Goal: Transaction & Acquisition: Purchase product/service

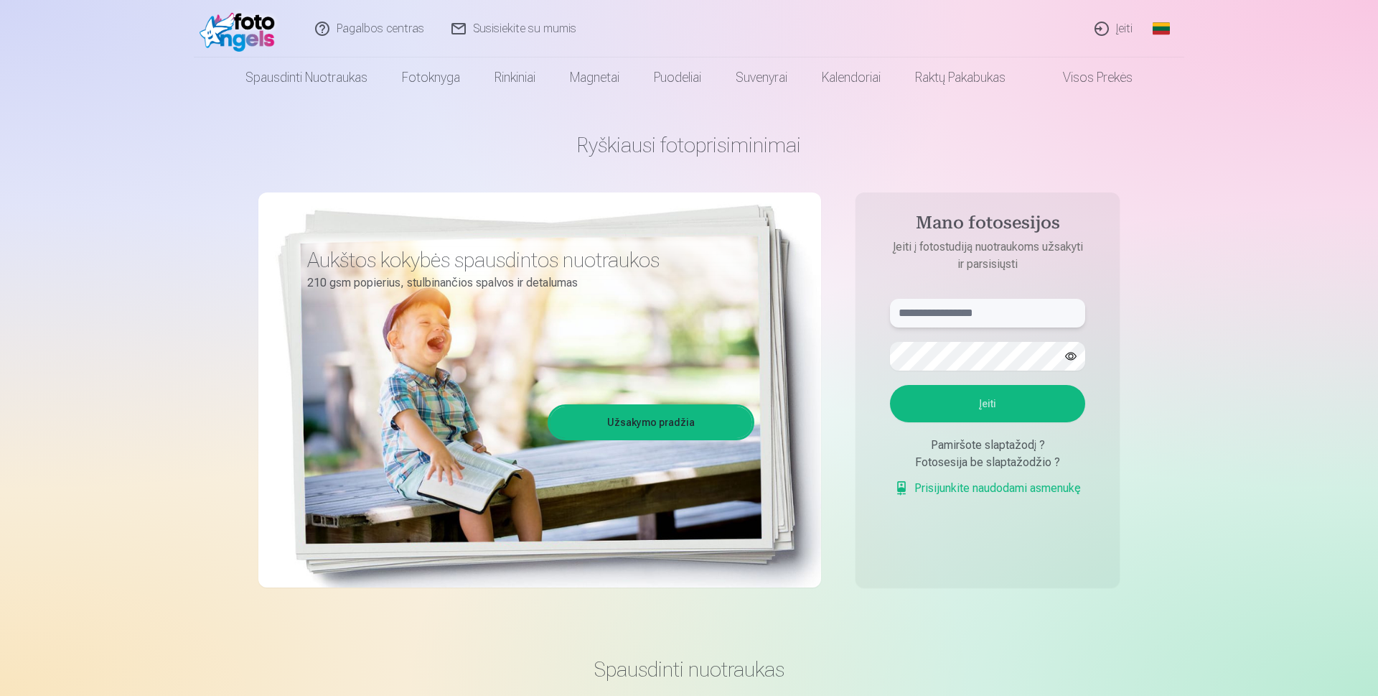
click at [970, 309] on input "text" at bounding box center [987, 313] width 195 height 29
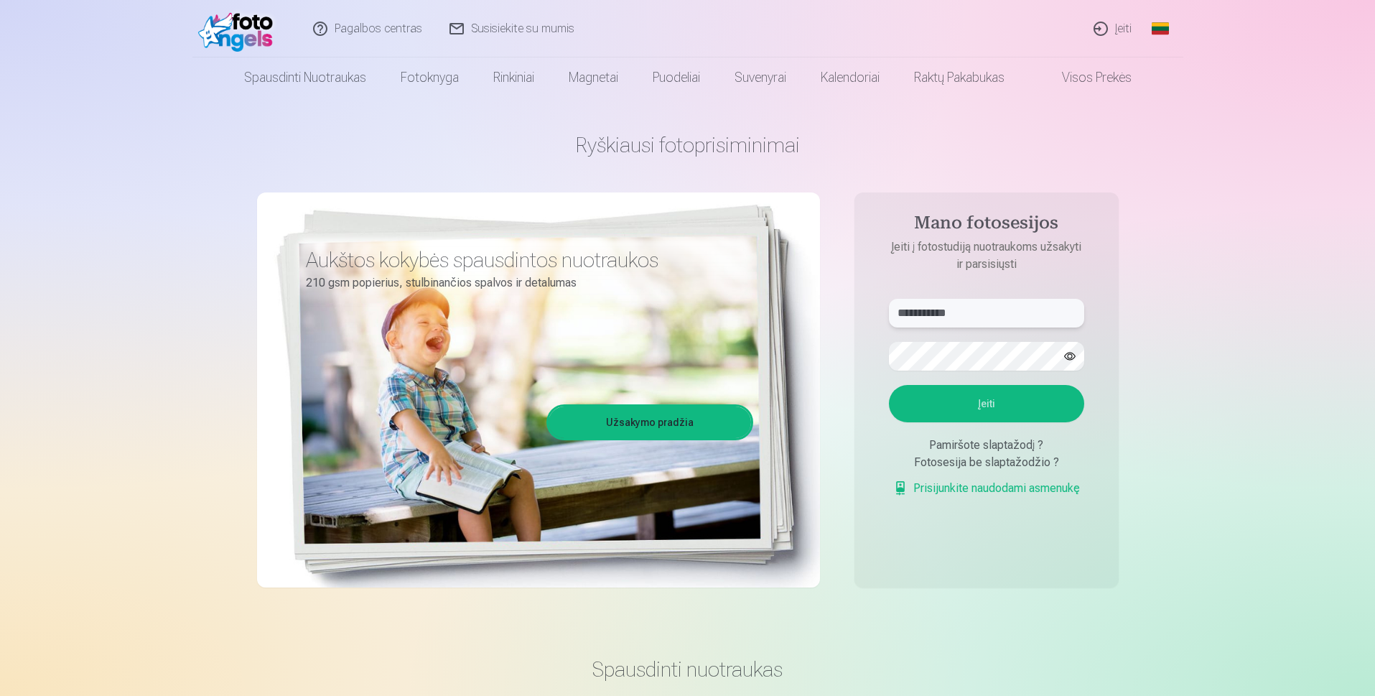
type input "**********"
click at [994, 405] on button "Įeiti" at bounding box center [986, 403] width 195 height 37
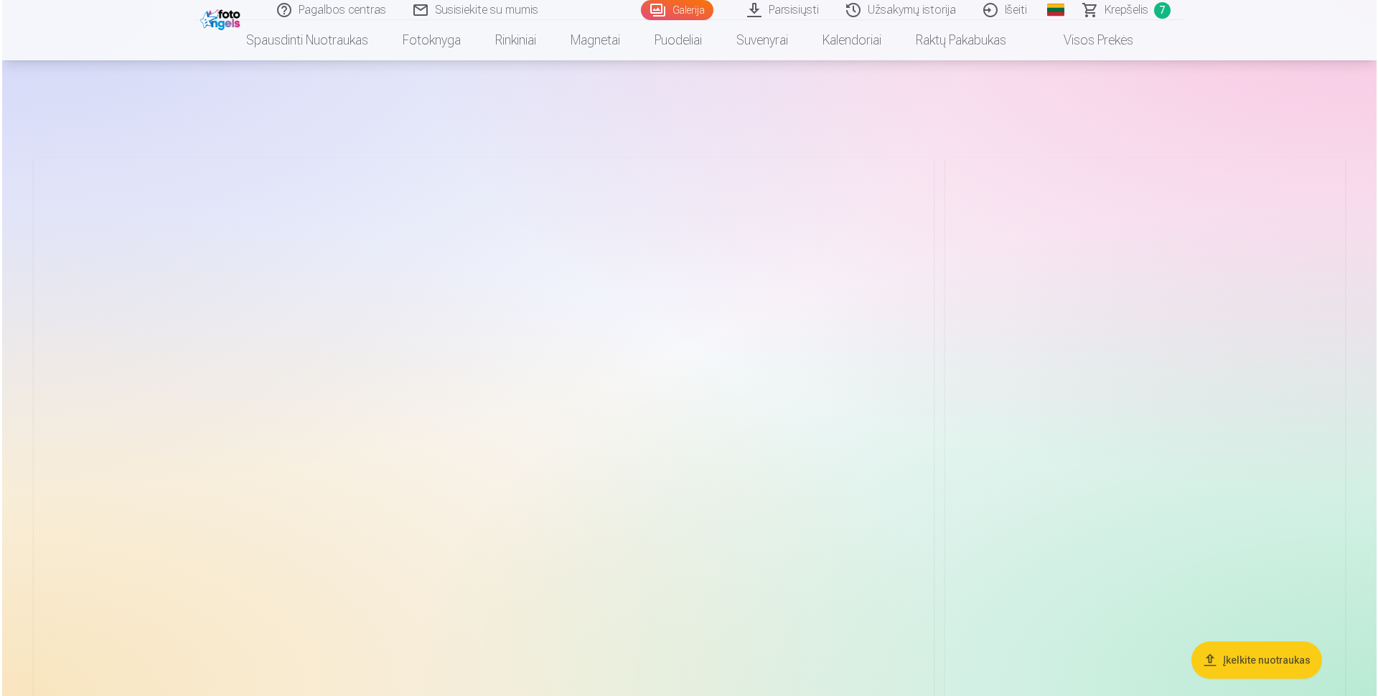
scroll to position [215, 0]
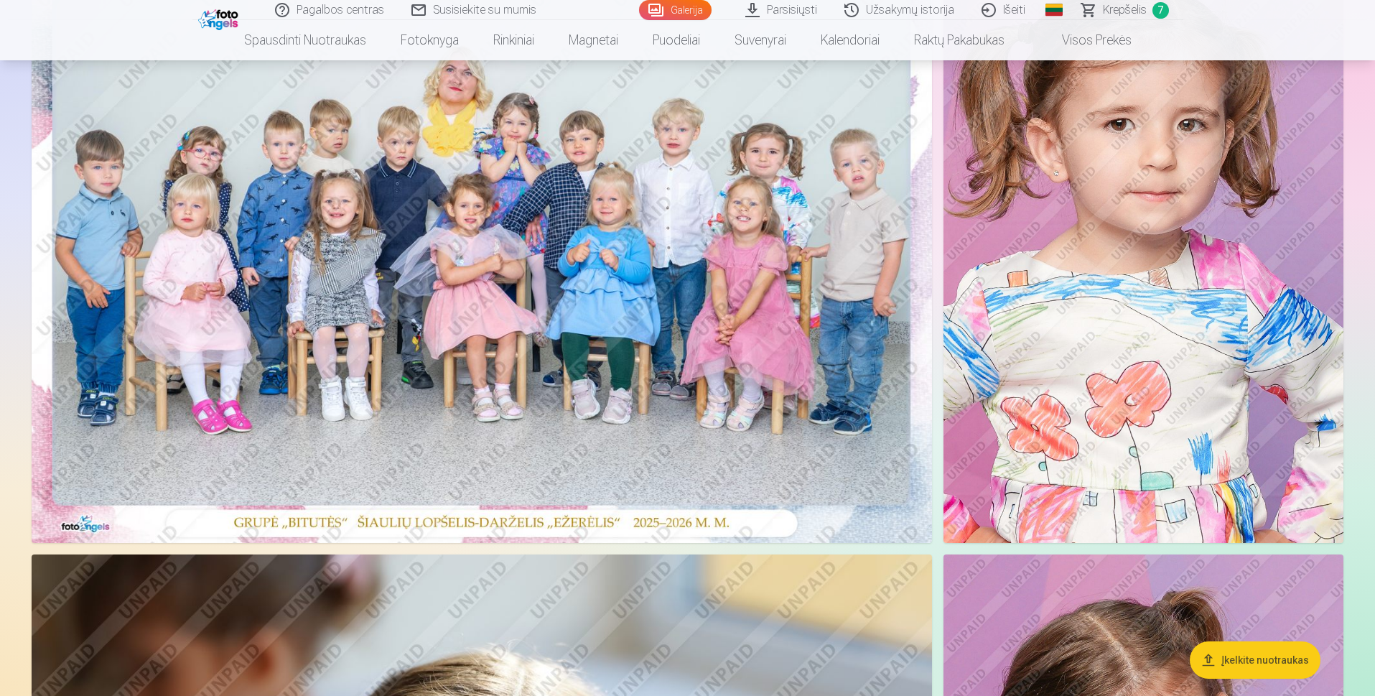
click at [501, 336] on img at bounding box center [482, 243] width 900 height 600
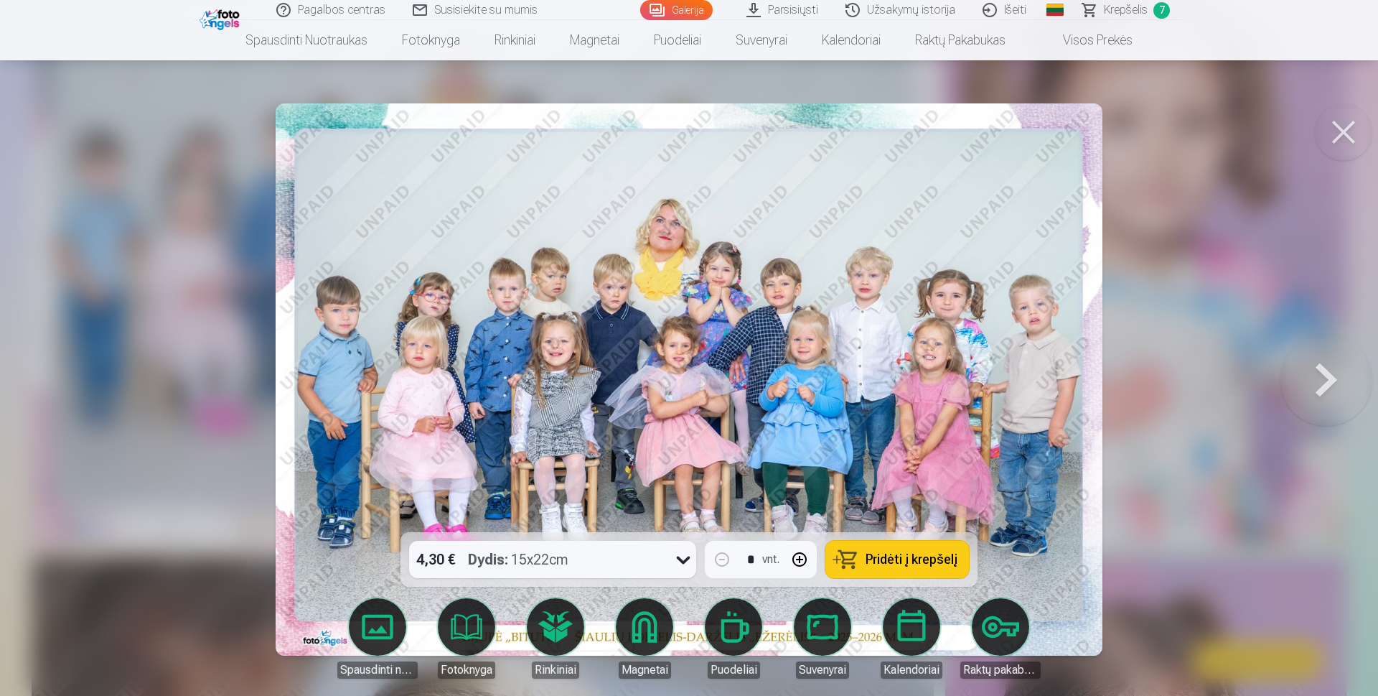
click at [901, 562] on span "Pridėti į krepšelį" at bounding box center [912, 559] width 92 height 13
click at [1130, 4] on span "Krepšelis" at bounding box center [1126, 9] width 44 height 17
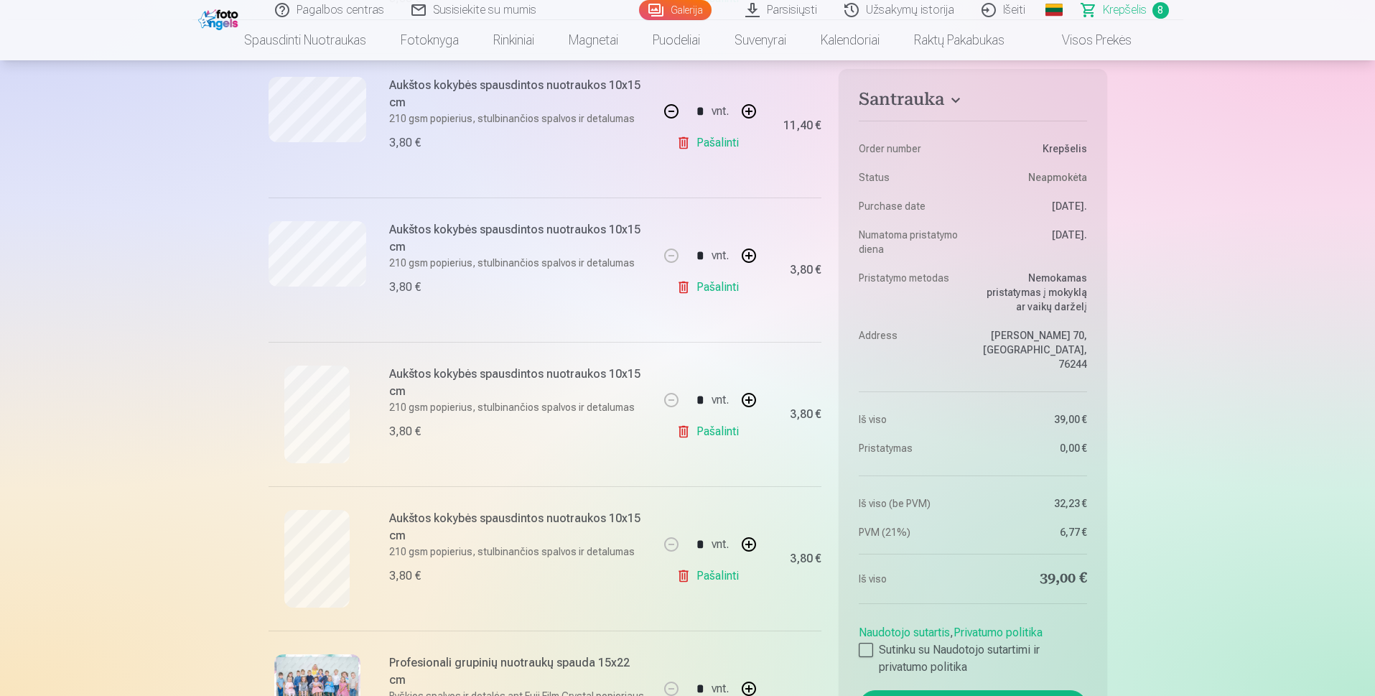
scroll to position [861, 0]
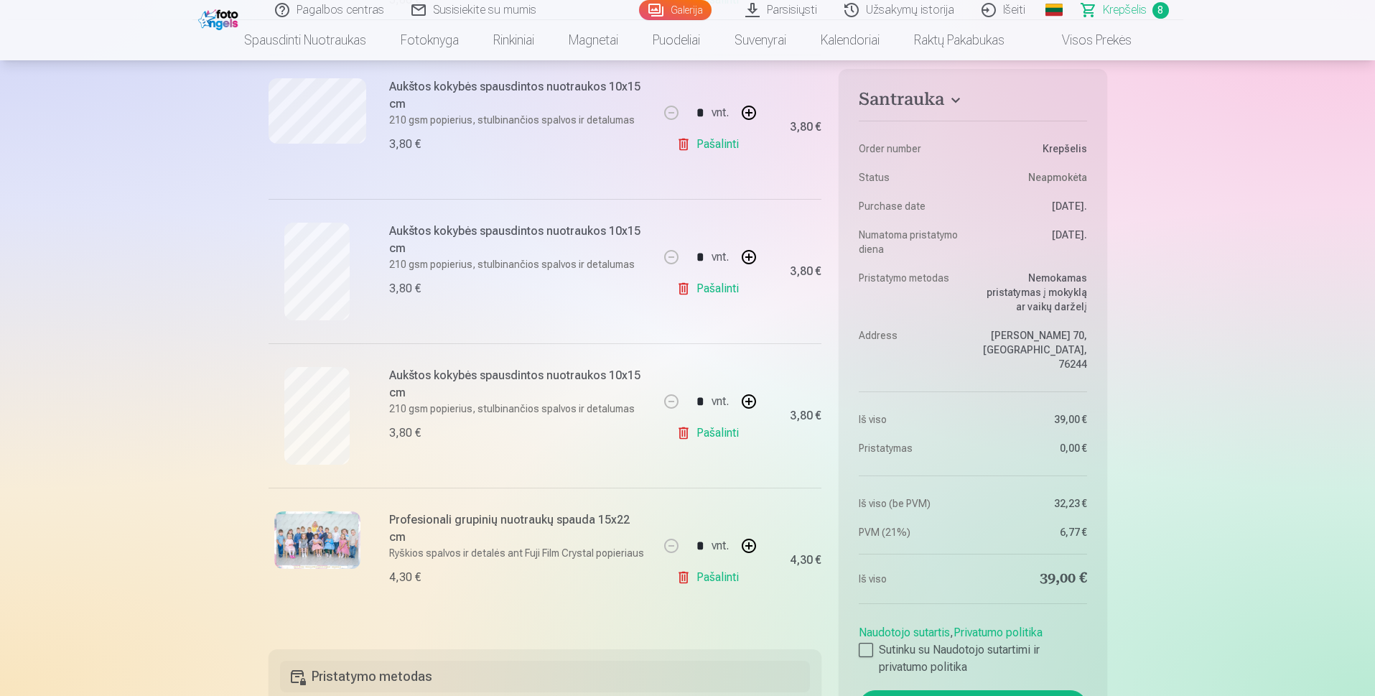
click at [695, 579] on link "Pašalinti" at bounding box center [710, 577] width 68 height 29
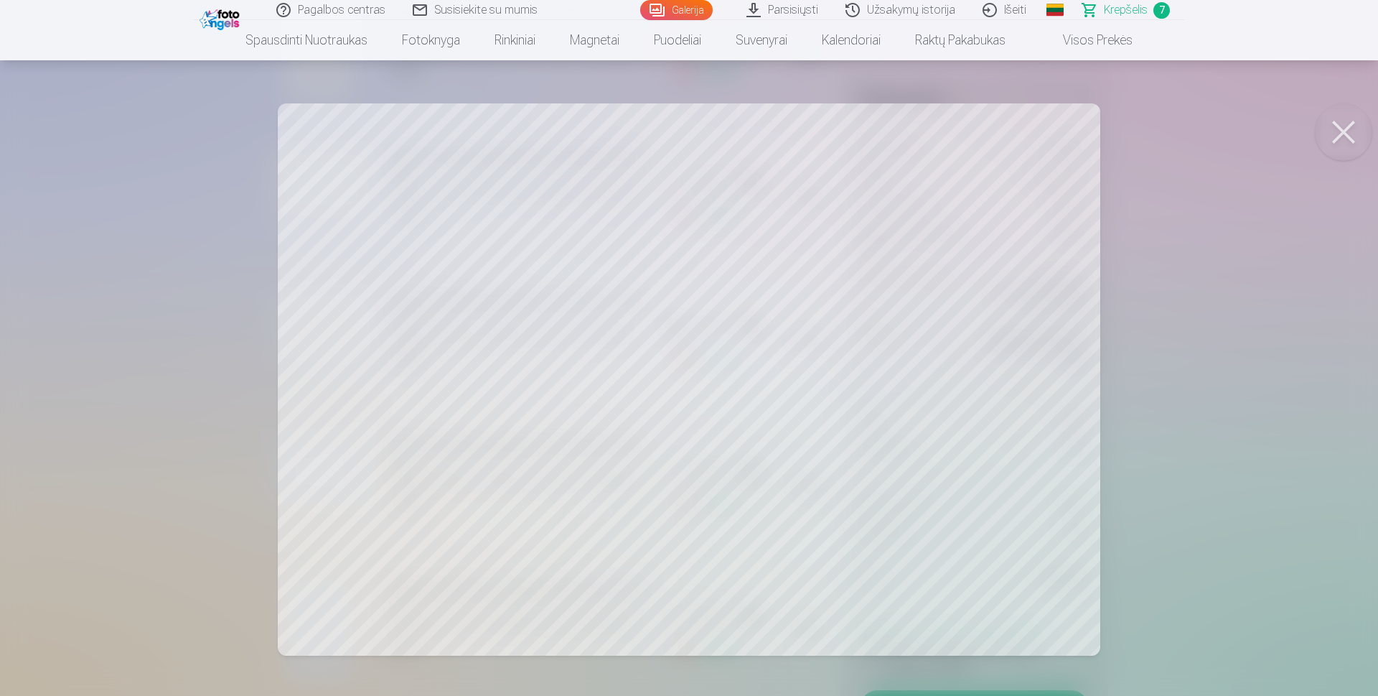
click at [1331, 131] on button at bounding box center [1343, 131] width 57 height 57
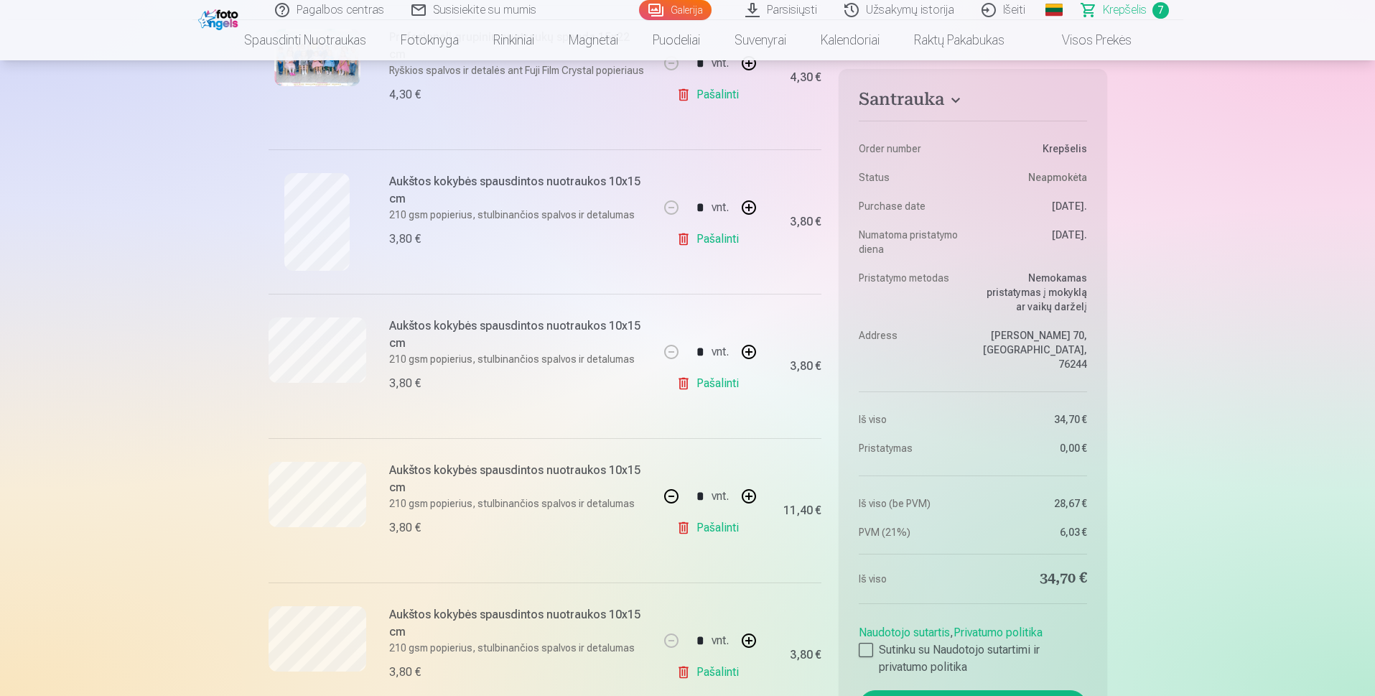
scroll to position [287, 0]
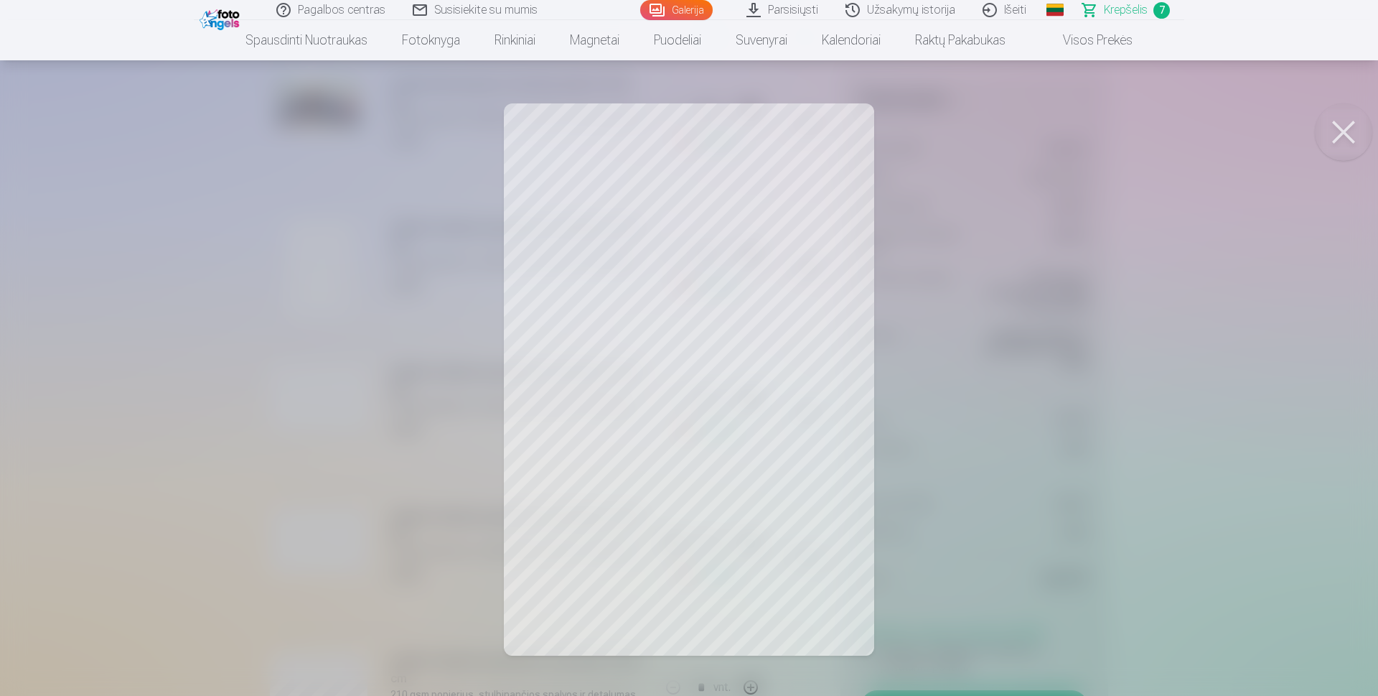
click at [1355, 126] on button at bounding box center [1343, 131] width 57 height 57
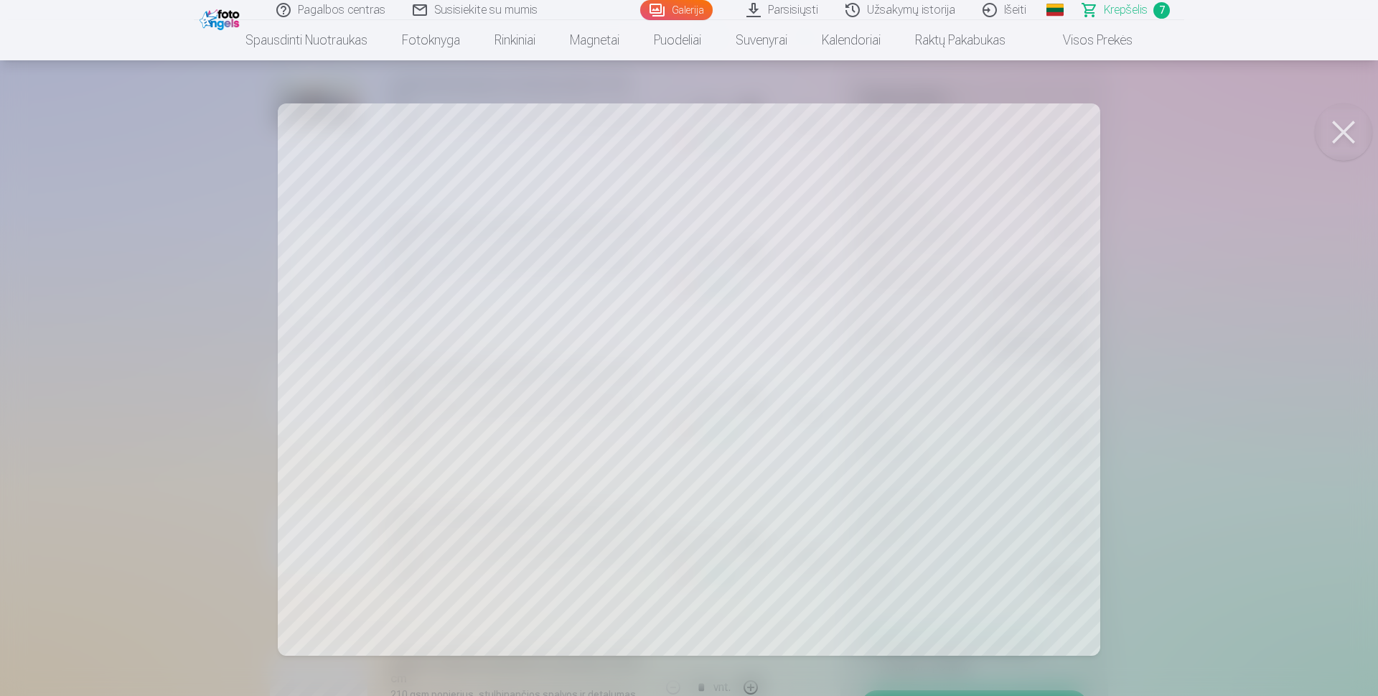
click at [1314, 116] on div at bounding box center [689, 348] width 1378 height 696
click at [1339, 137] on button at bounding box center [1343, 131] width 57 height 57
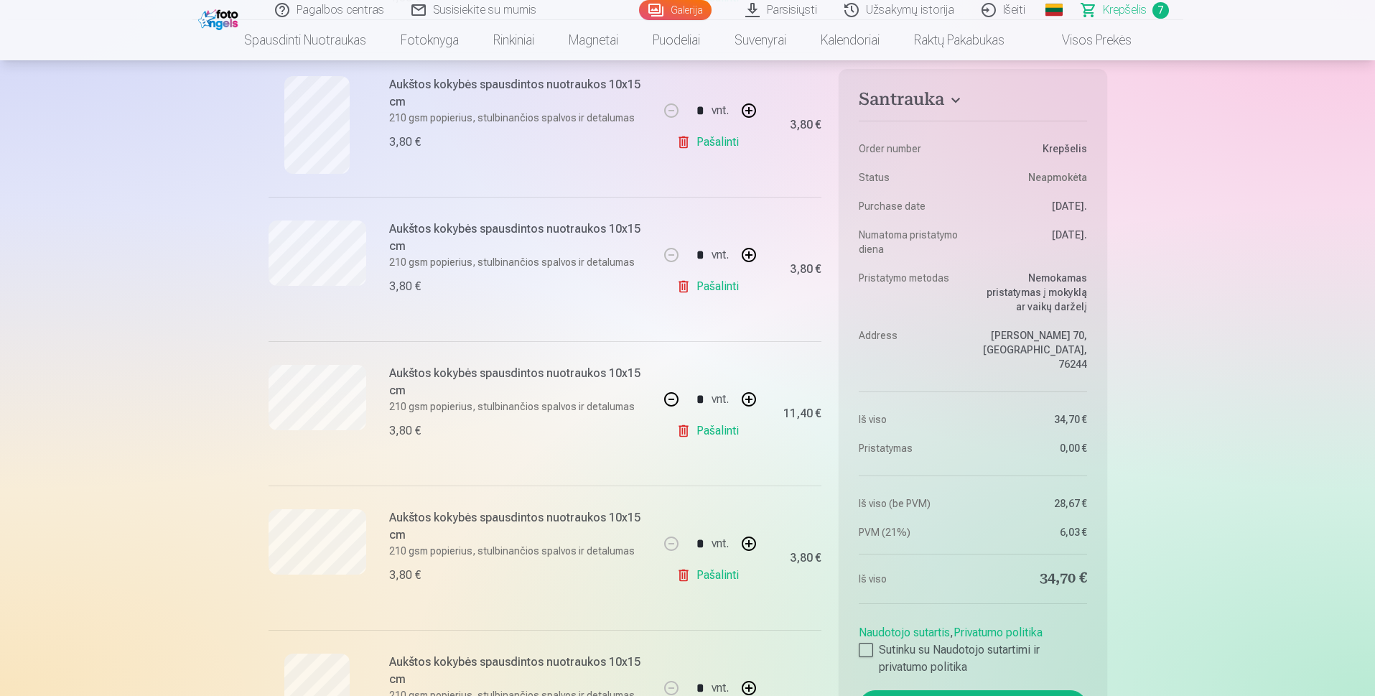
scroll to position [502, 0]
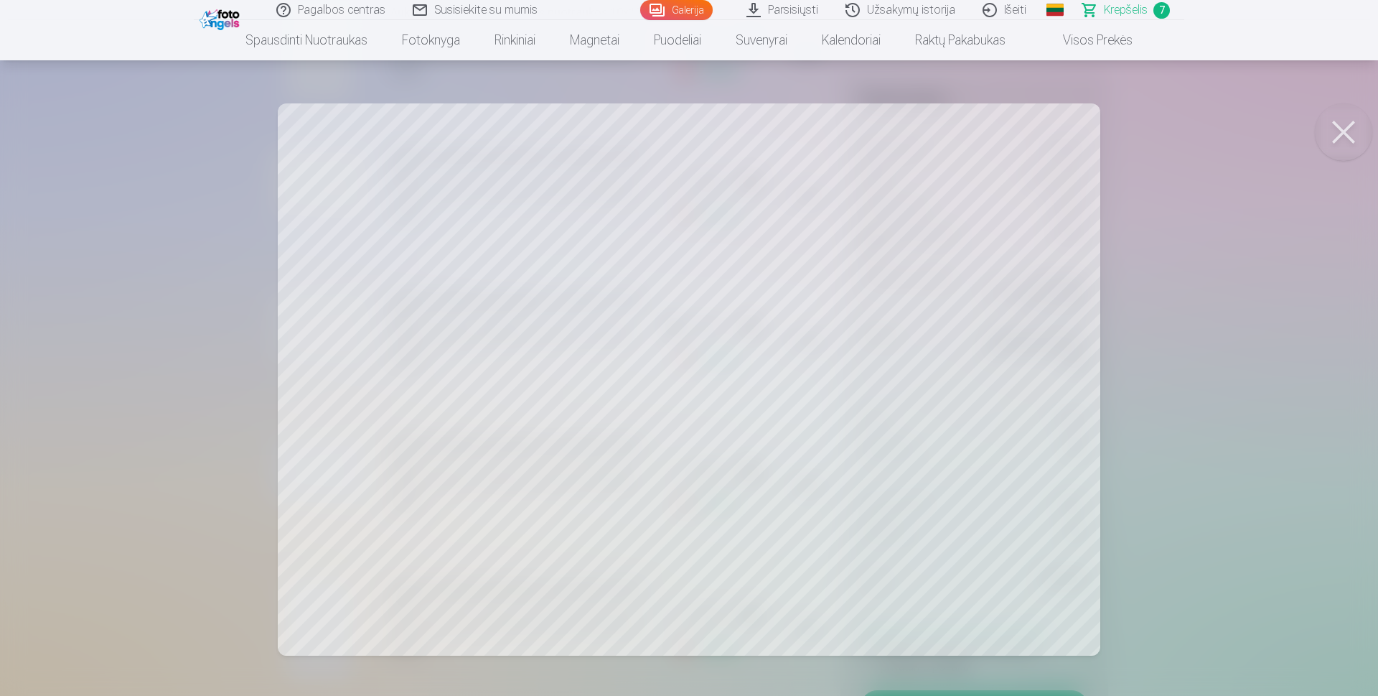
click at [1342, 127] on button at bounding box center [1343, 131] width 57 height 57
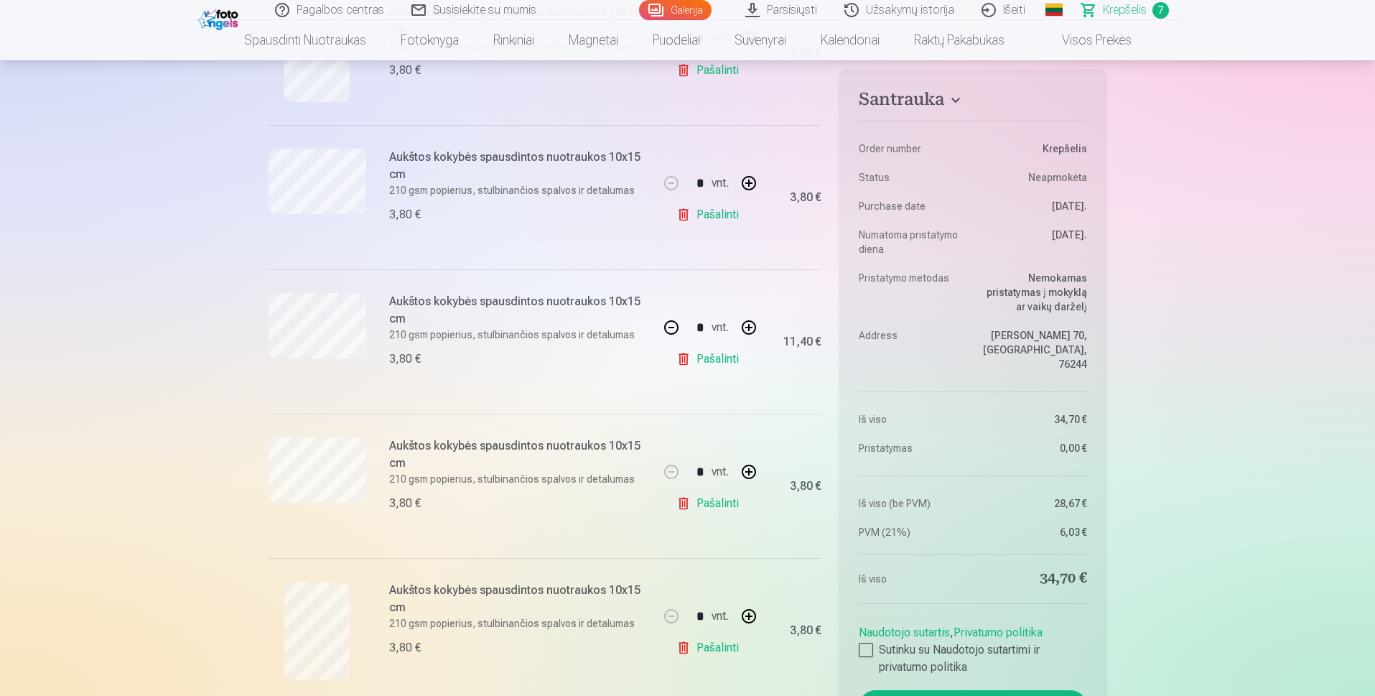
scroll to position [359, 0]
click at [711, 361] on link "Pašalinti" at bounding box center [710, 358] width 68 height 29
type input "*"
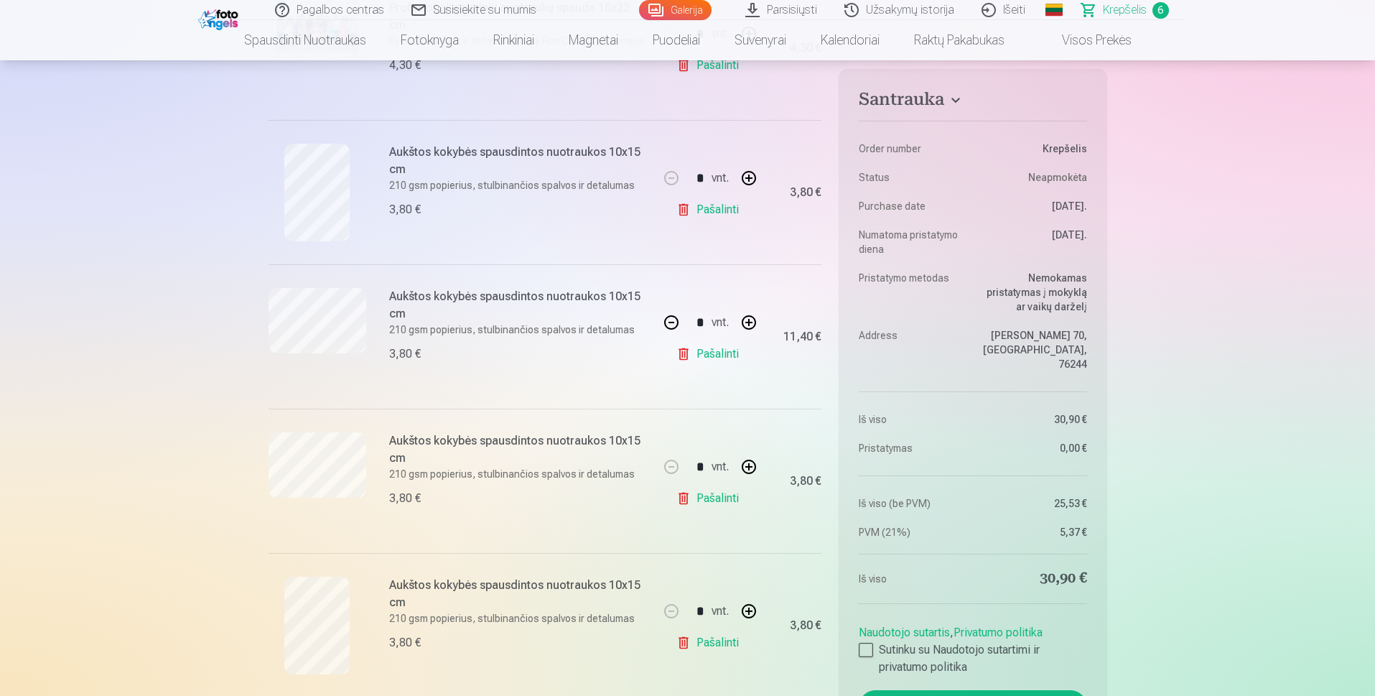
scroll to position [502, 0]
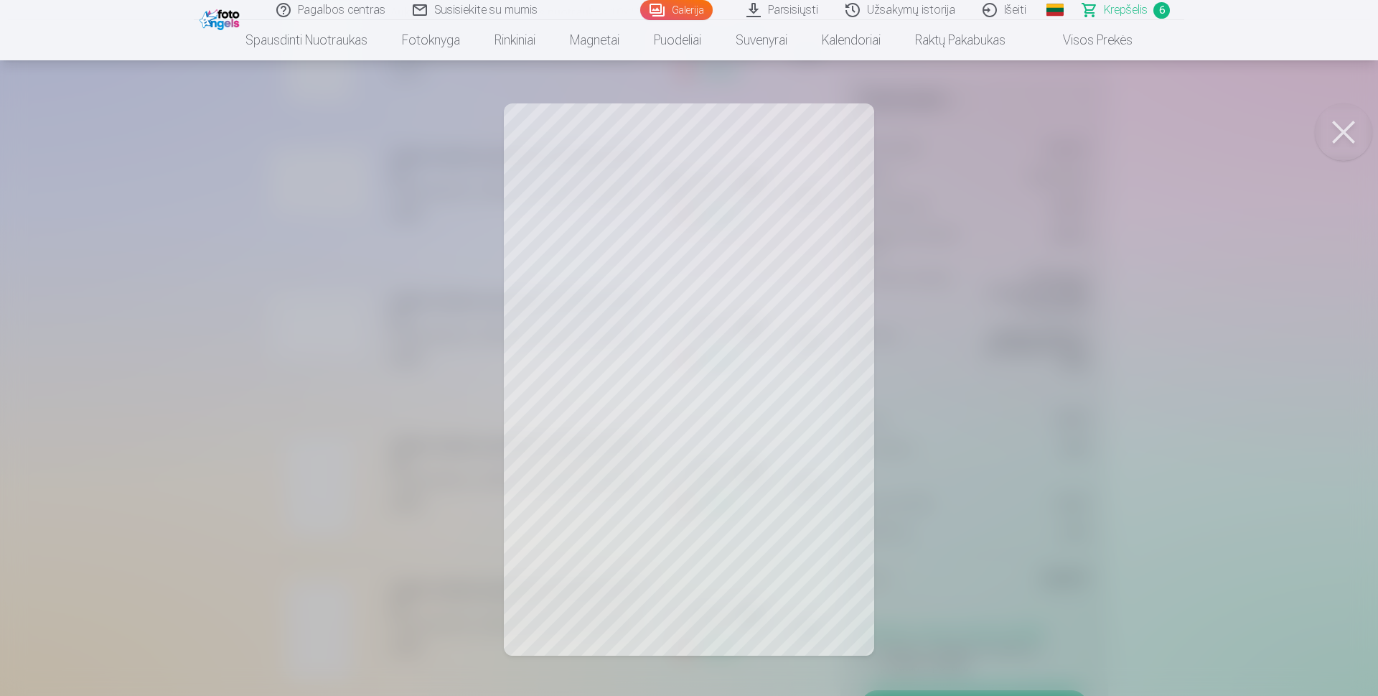
click at [1344, 121] on button at bounding box center [1343, 131] width 57 height 57
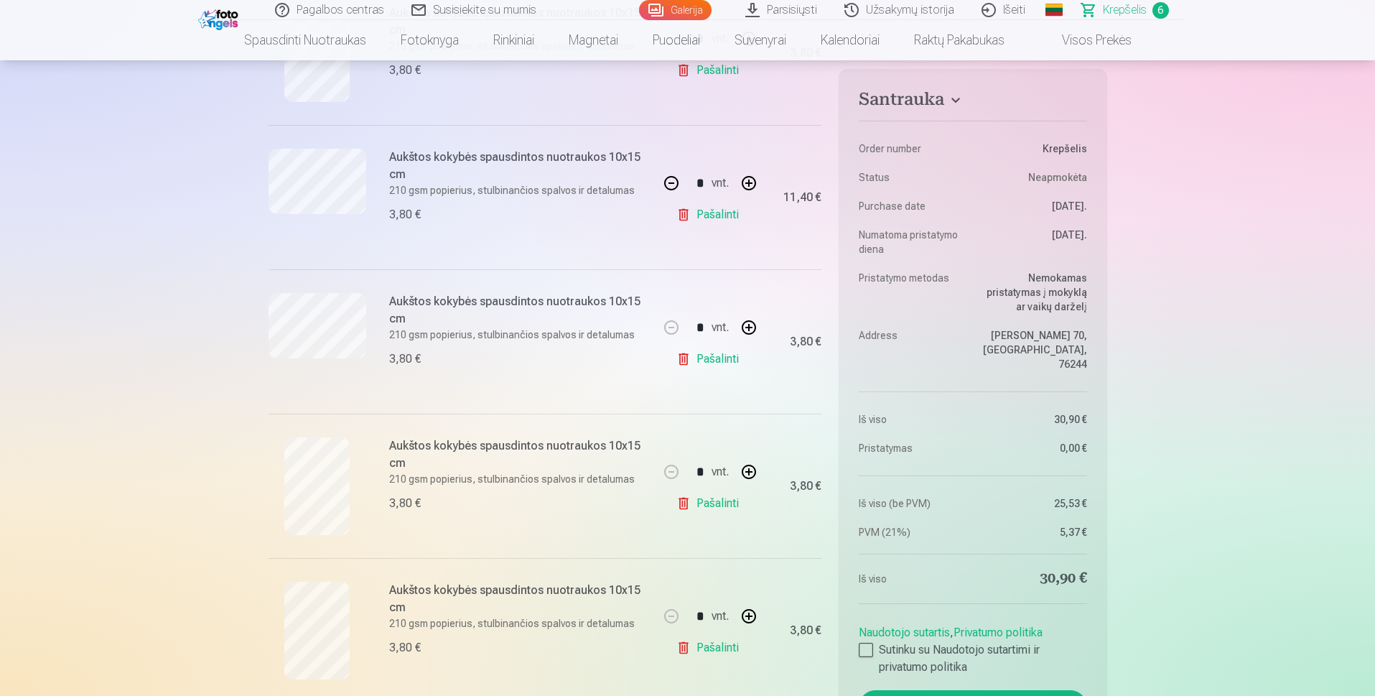
scroll to position [646, 0]
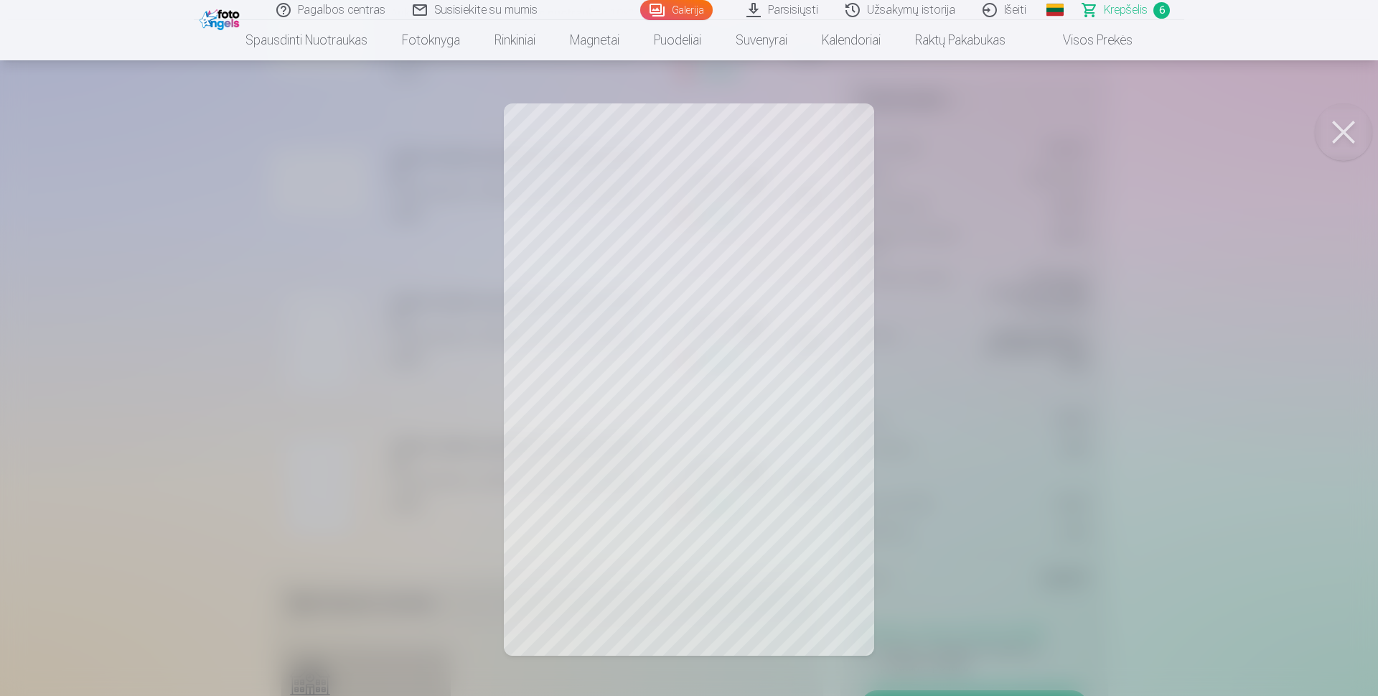
click at [1347, 141] on button at bounding box center [1343, 131] width 57 height 57
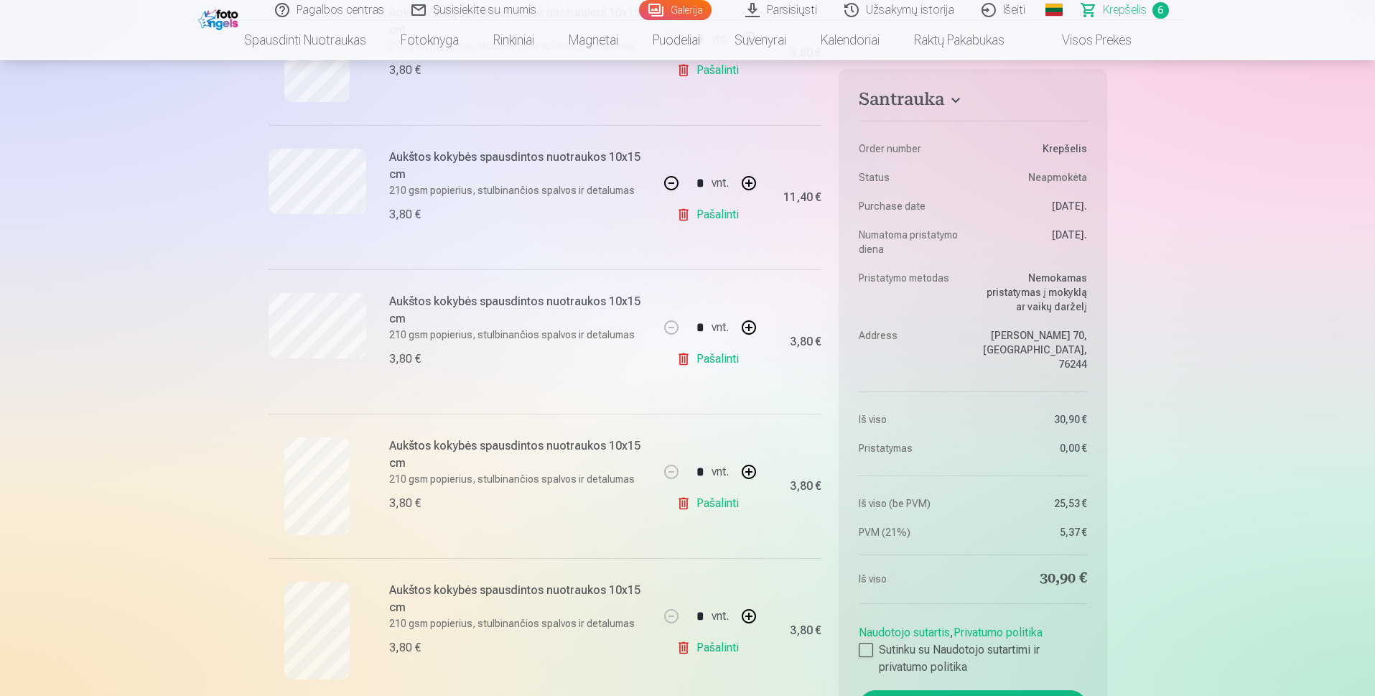
scroll to position [431, 0]
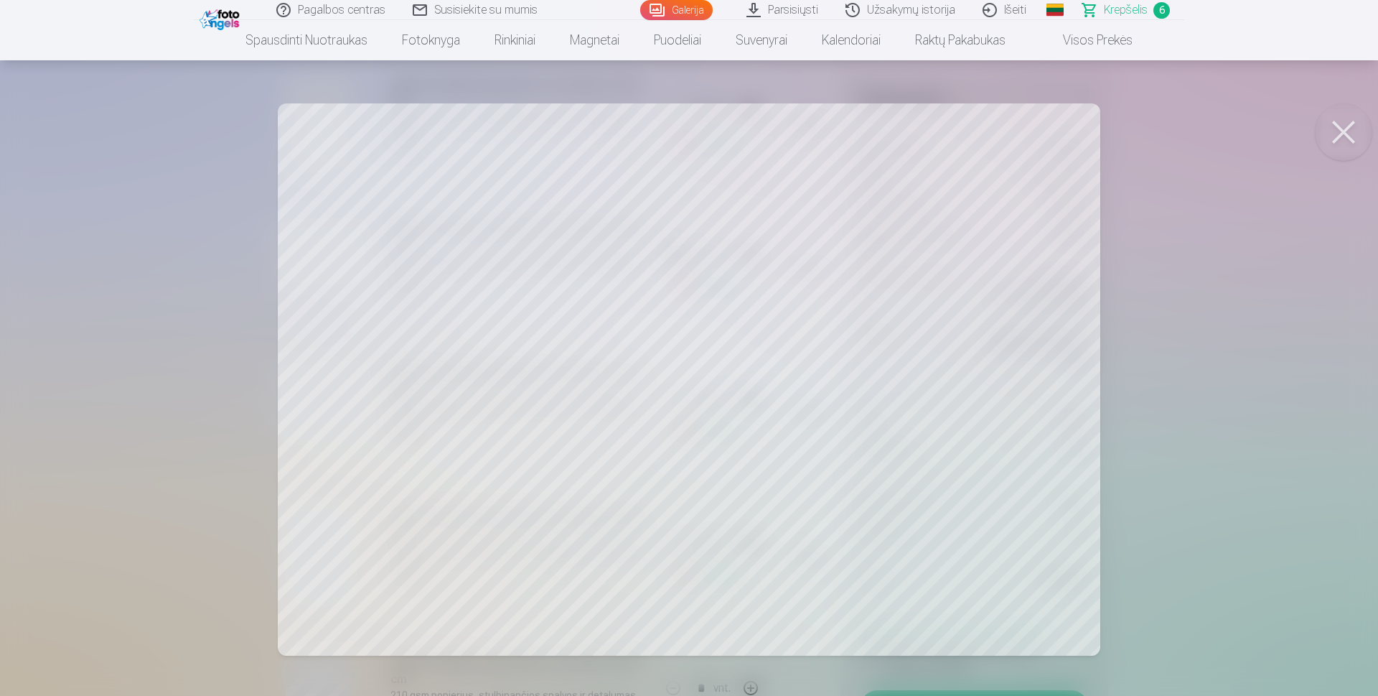
click at [1331, 131] on button at bounding box center [1343, 131] width 57 height 57
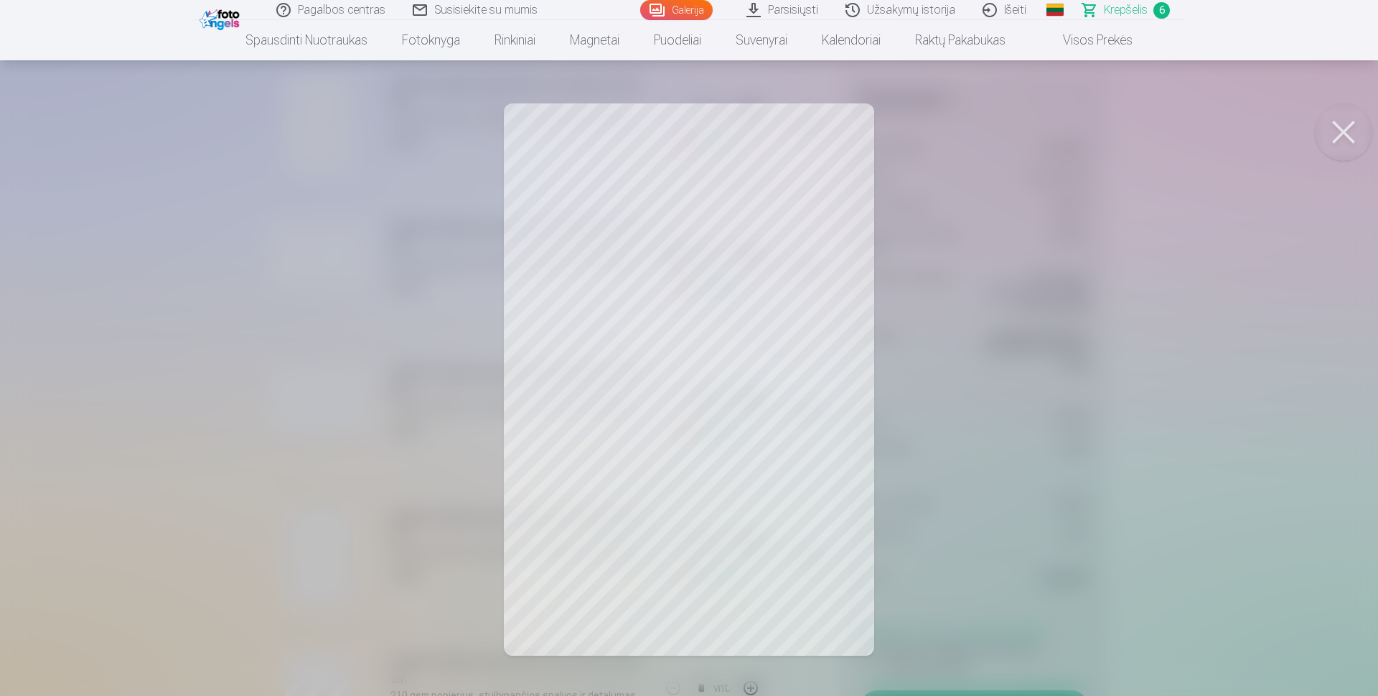
click at [1349, 142] on button at bounding box center [1343, 131] width 57 height 57
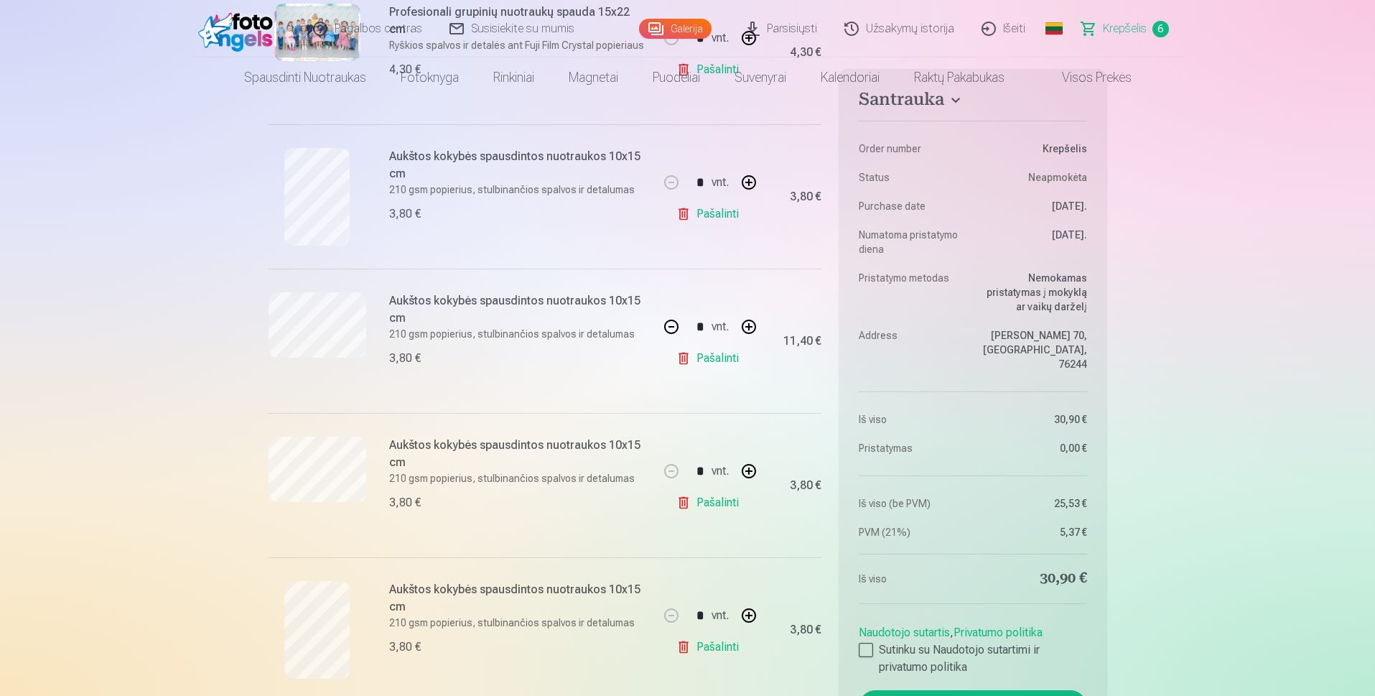
scroll to position [0, 0]
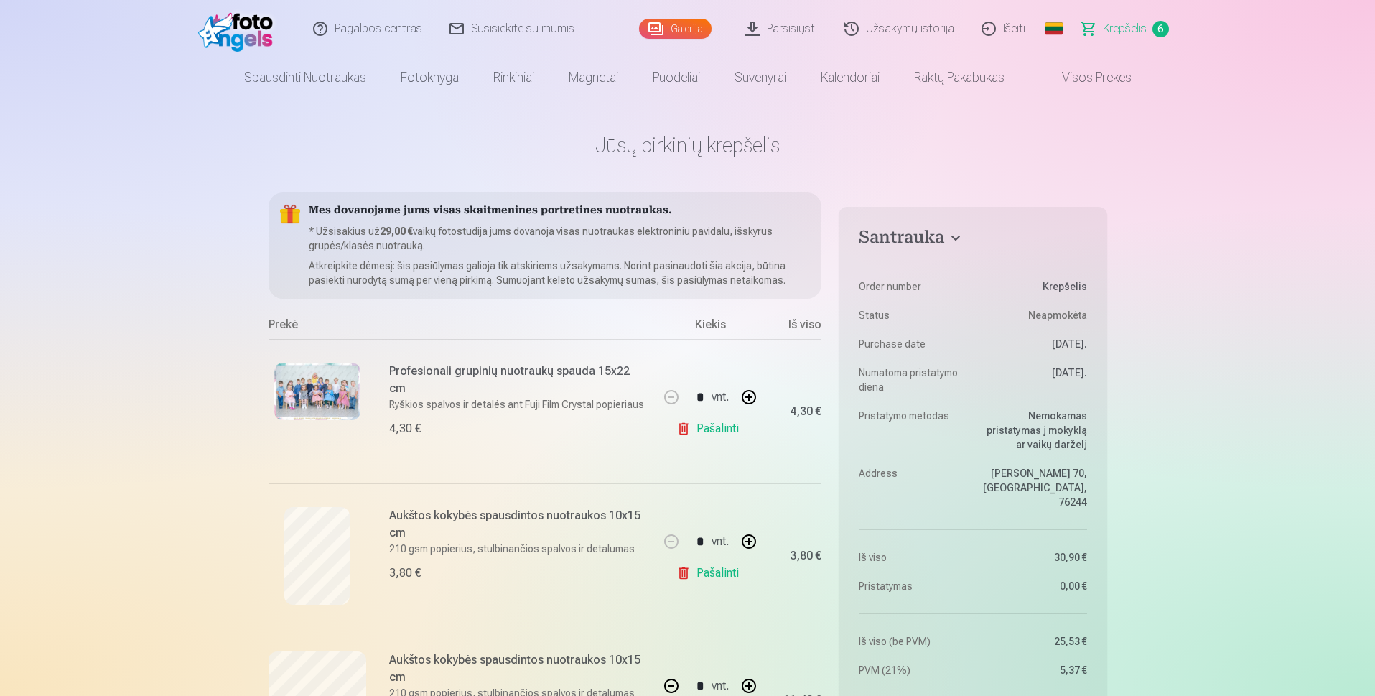
click at [686, 30] on link "Galerija" at bounding box center [675, 29] width 72 height 20
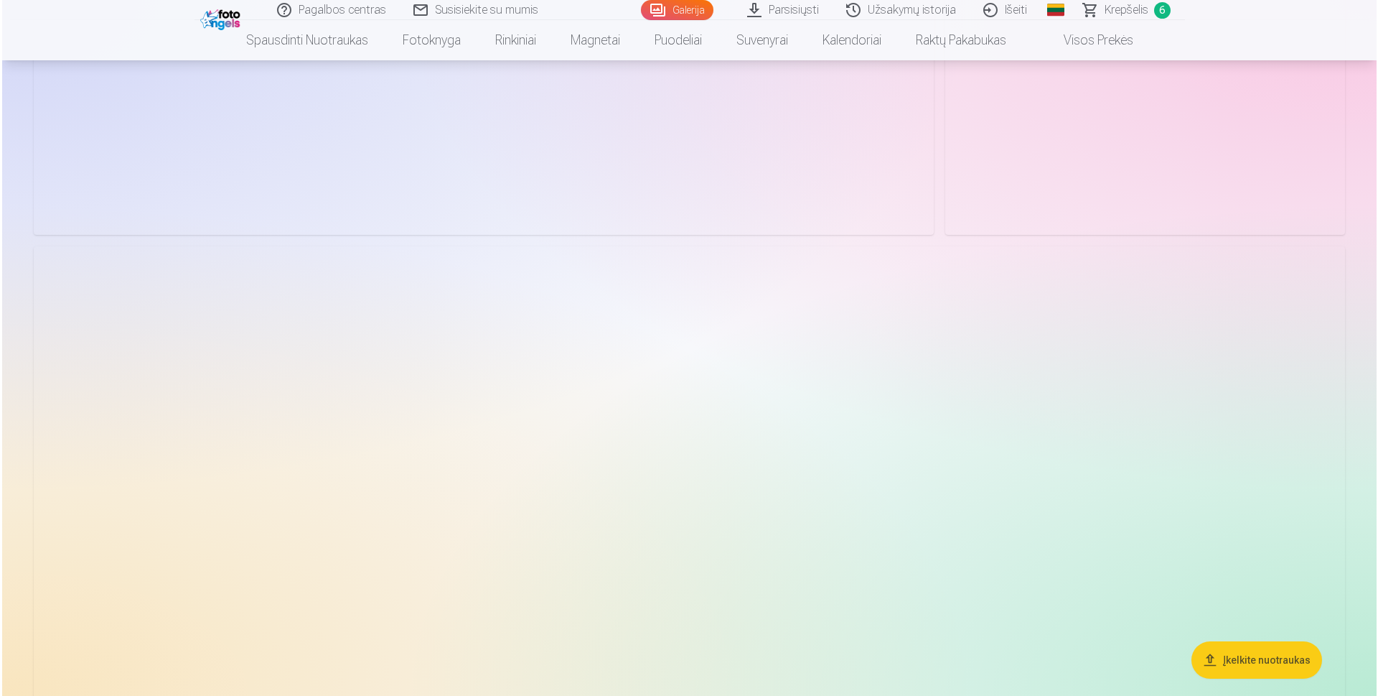
scroll to position [3445, 0]
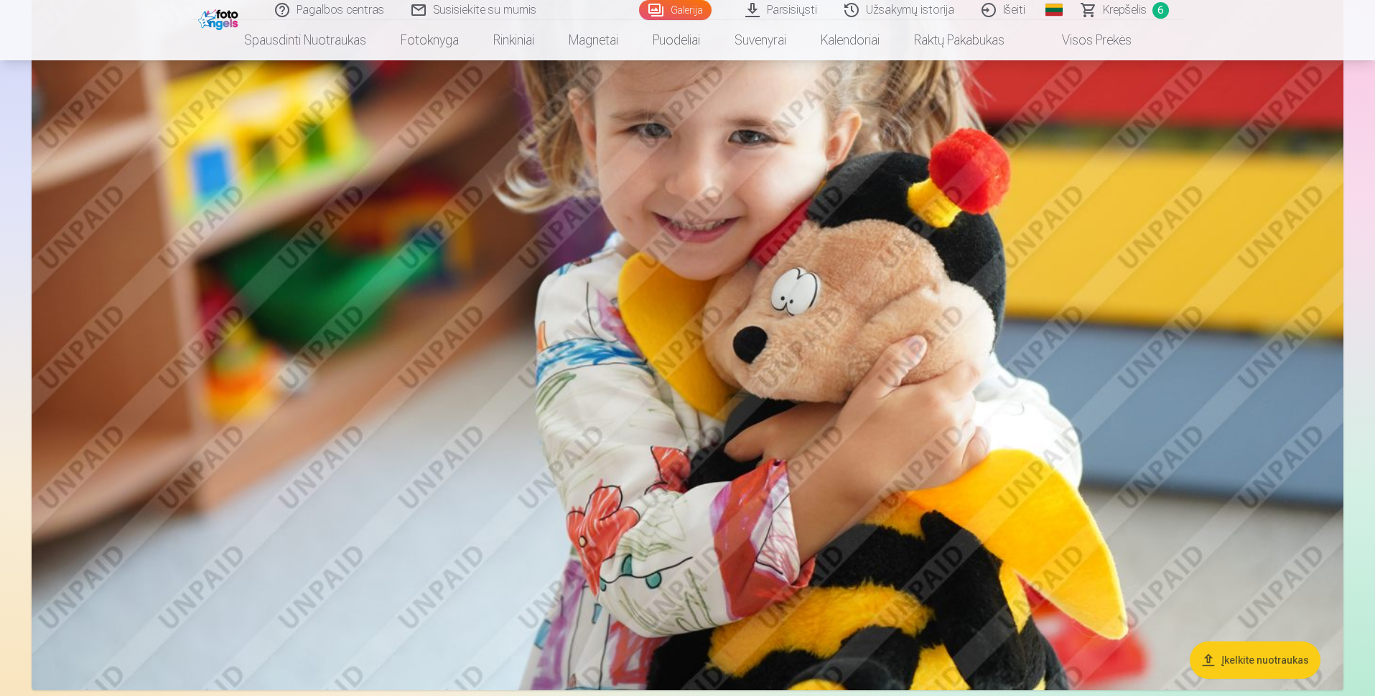
click at [920, 472] on img at bounding box center [687, 253] width 1311 height 874
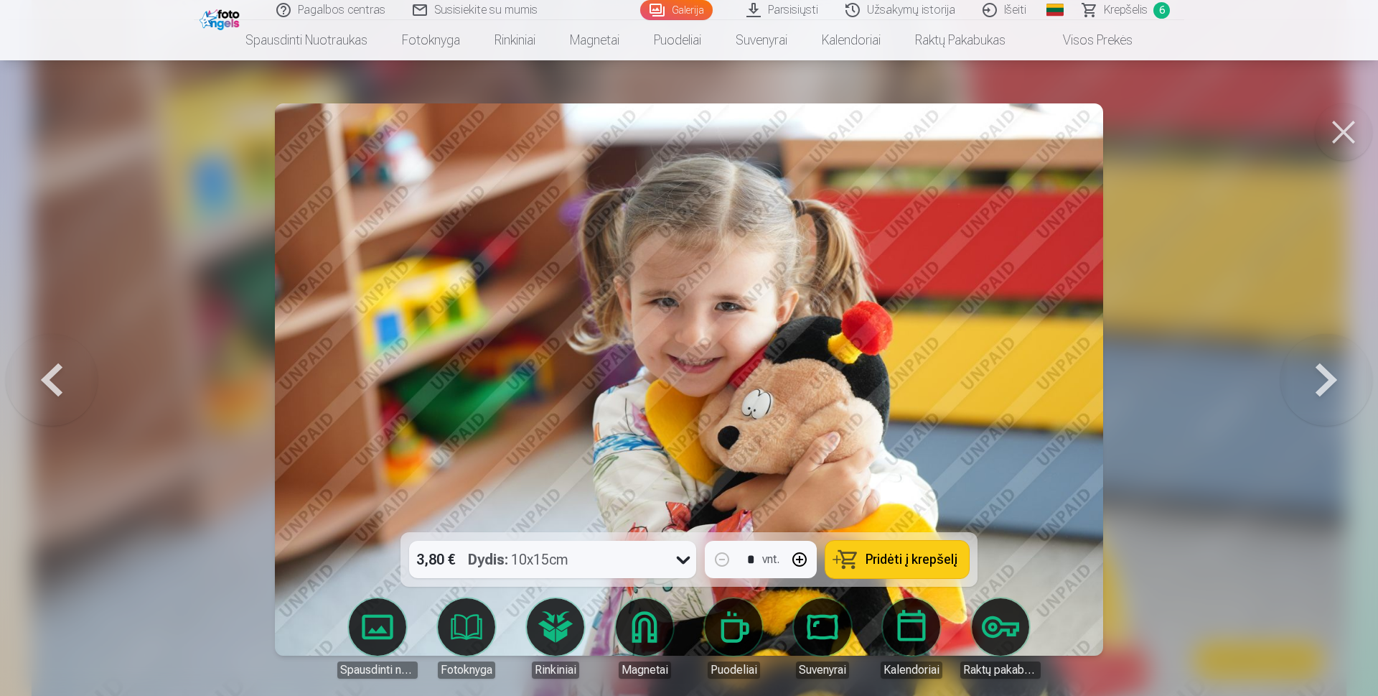
click at [1345, 135] on button at bounding box center [1343, 131] width 57 height 57
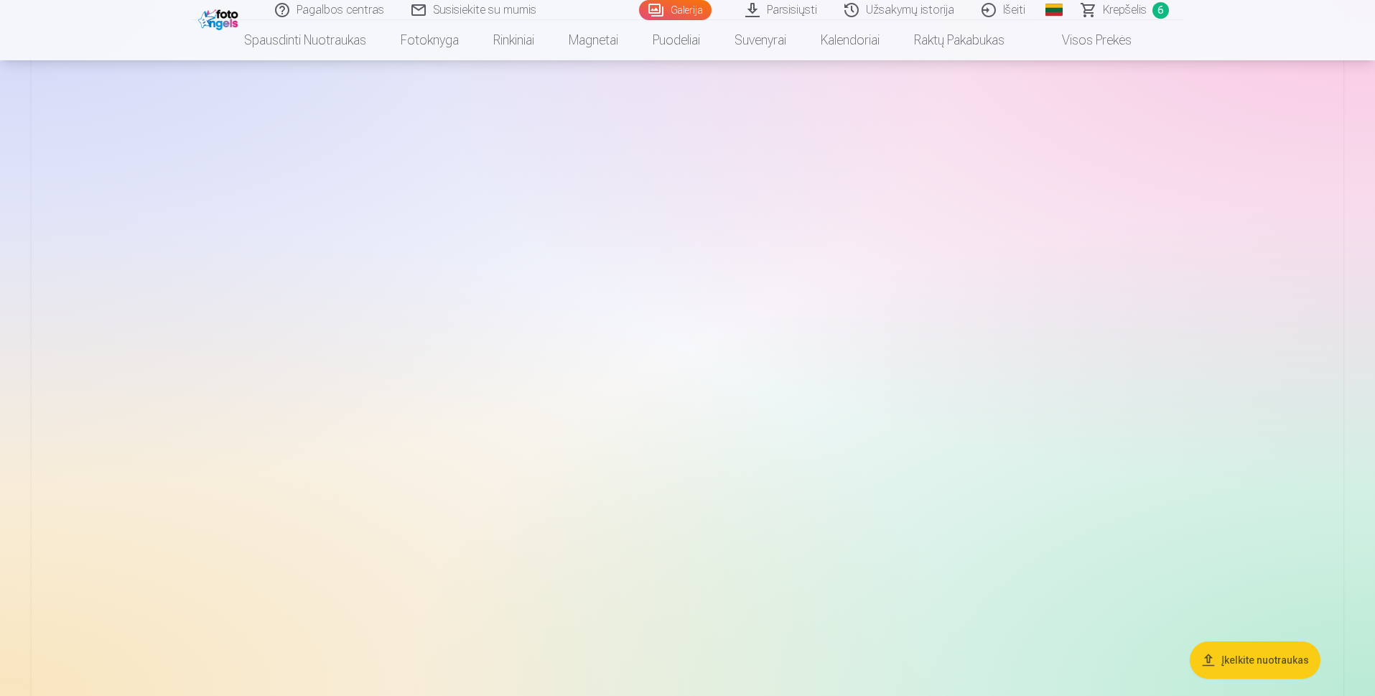
scroll to position [5231, 0]
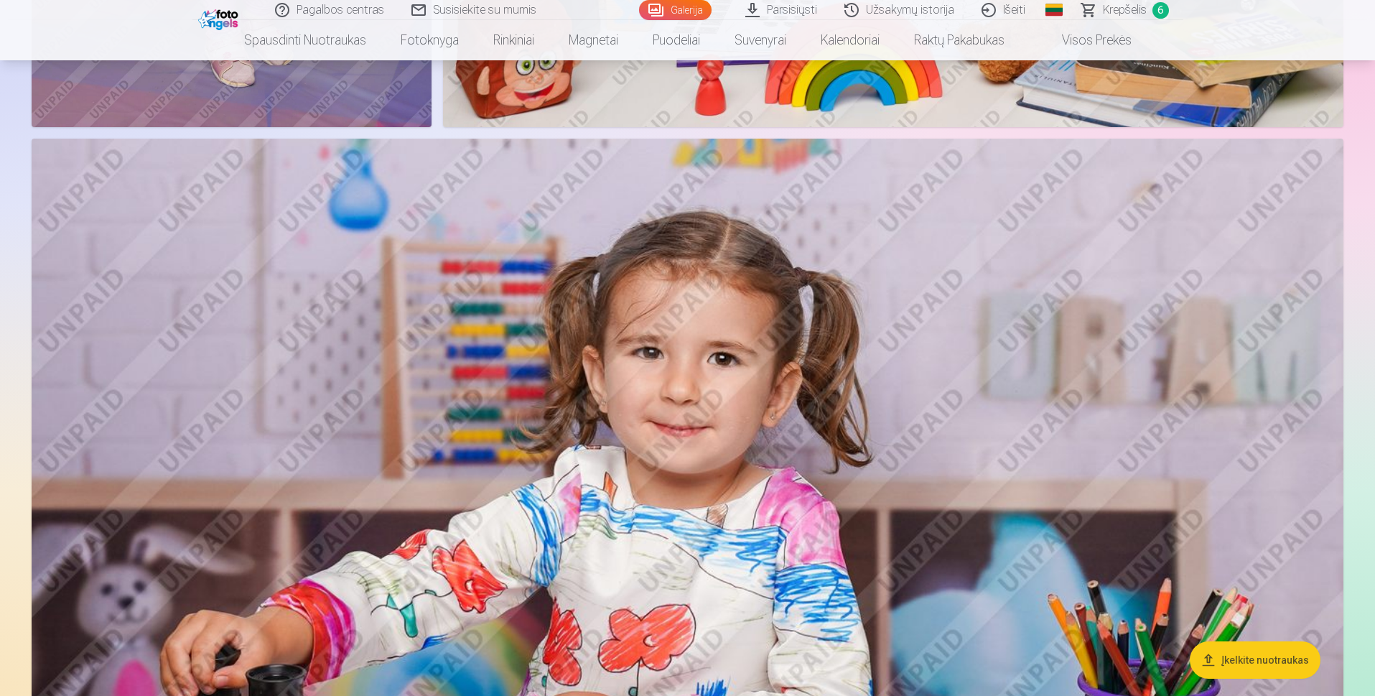
click at [803, 425] on img at bounding box center [687, 576] width 1311 height 874
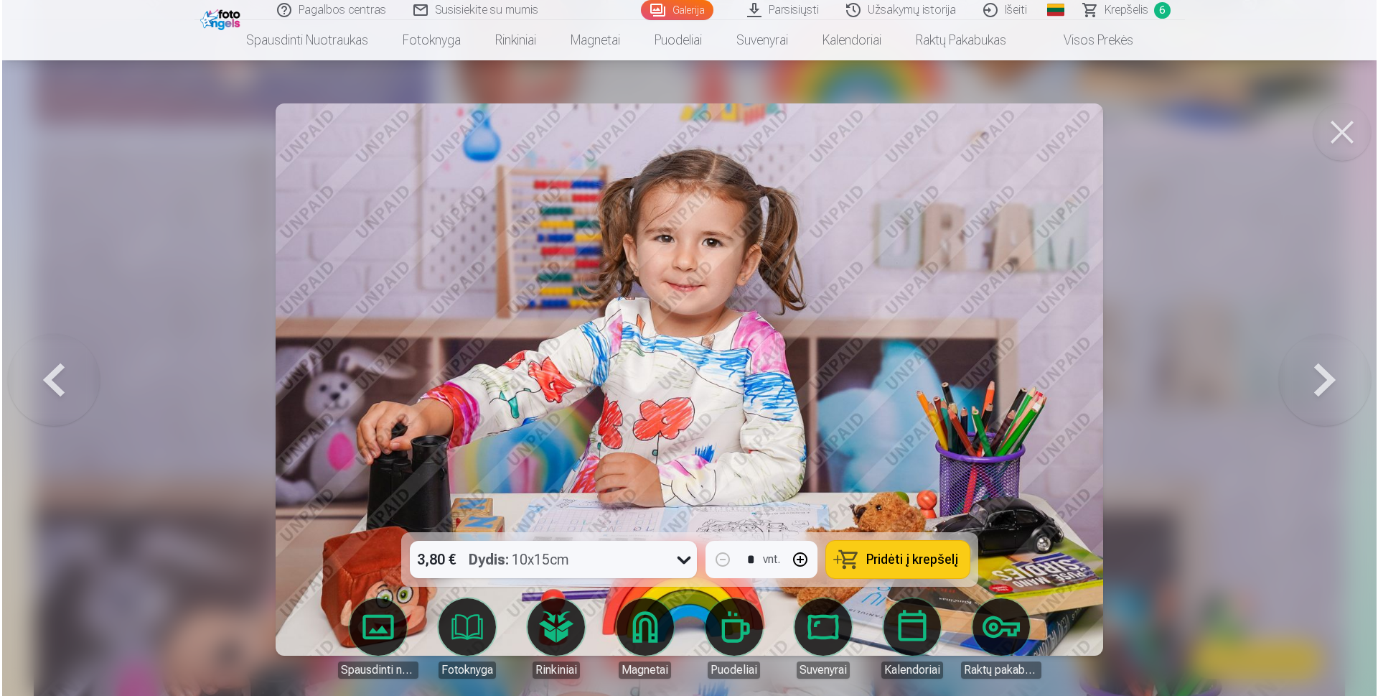
scroll to position [5243, 0]
click at [932, 563] on span "Pridėti į krepšelį" at bounding box center [912, 559] width 92 height 13
click at [1328, 128] on button at bounding box center [1343, 131] width 57 height 57
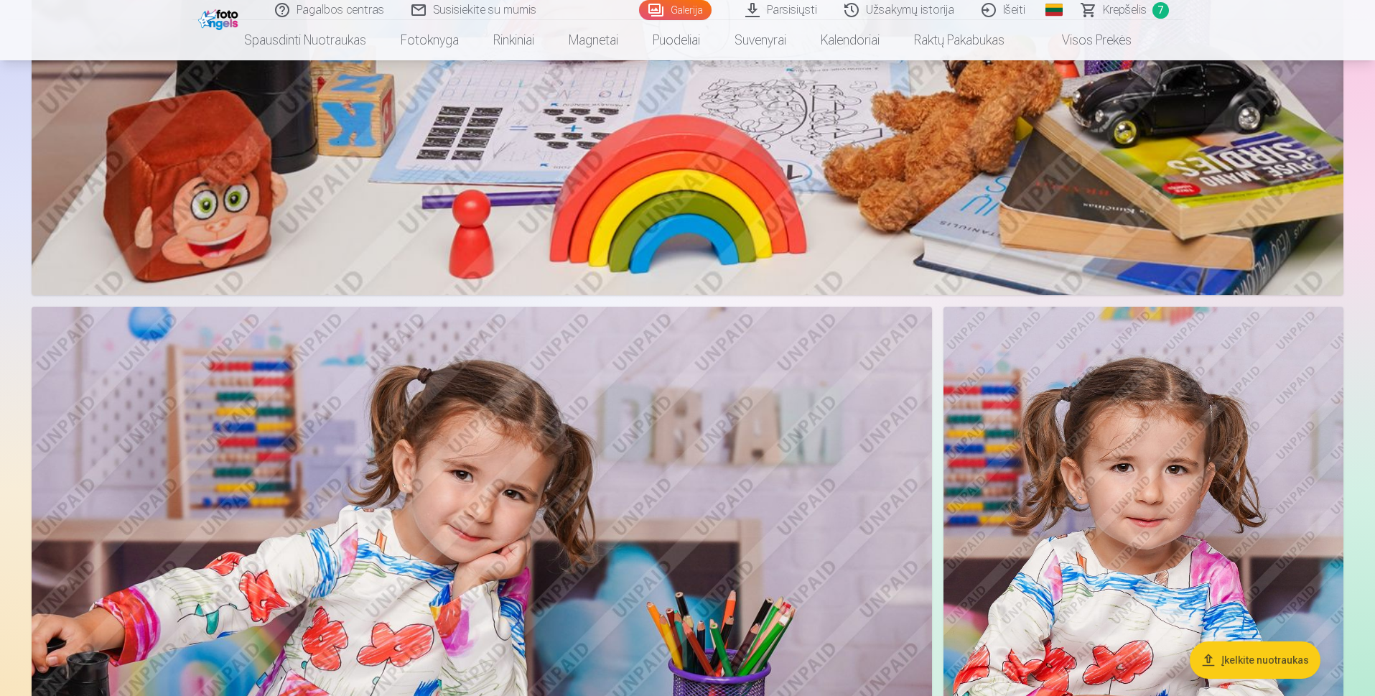
scroll to position [6236, 0]
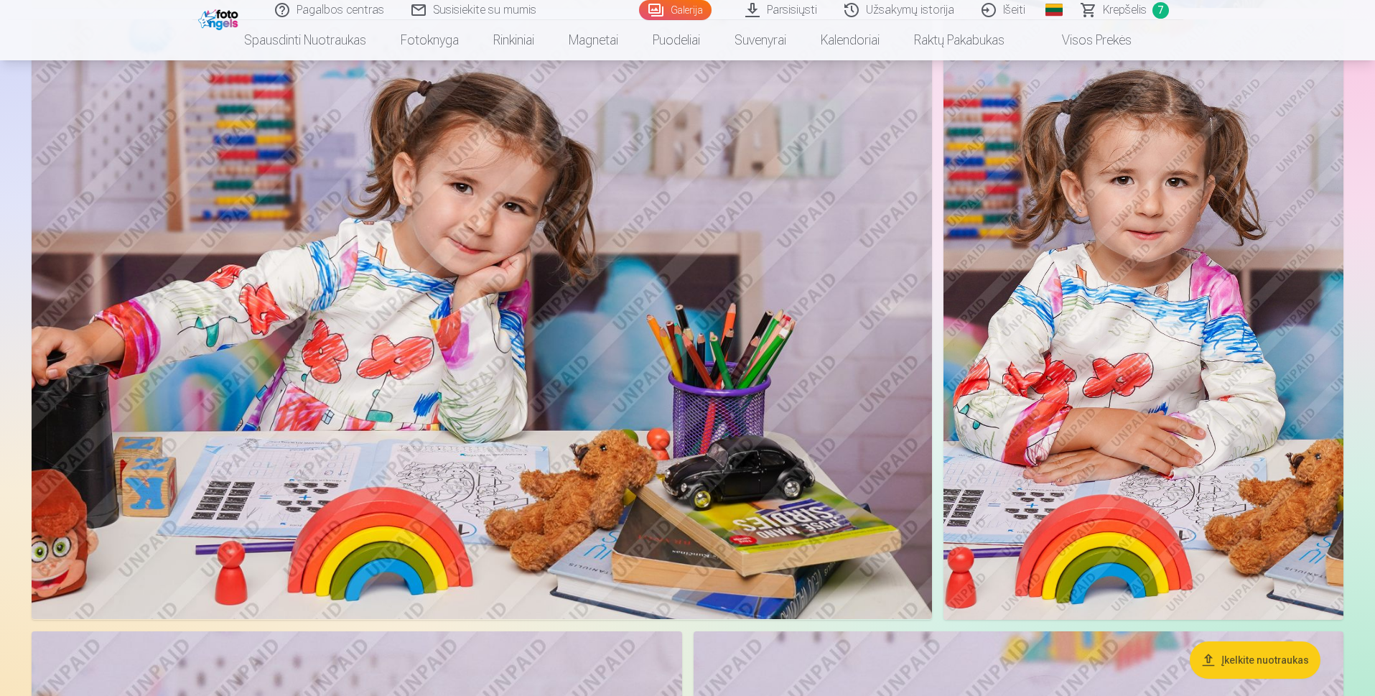
click at [513, 403] on img at bounding box center [482, 319] width 900 height 600
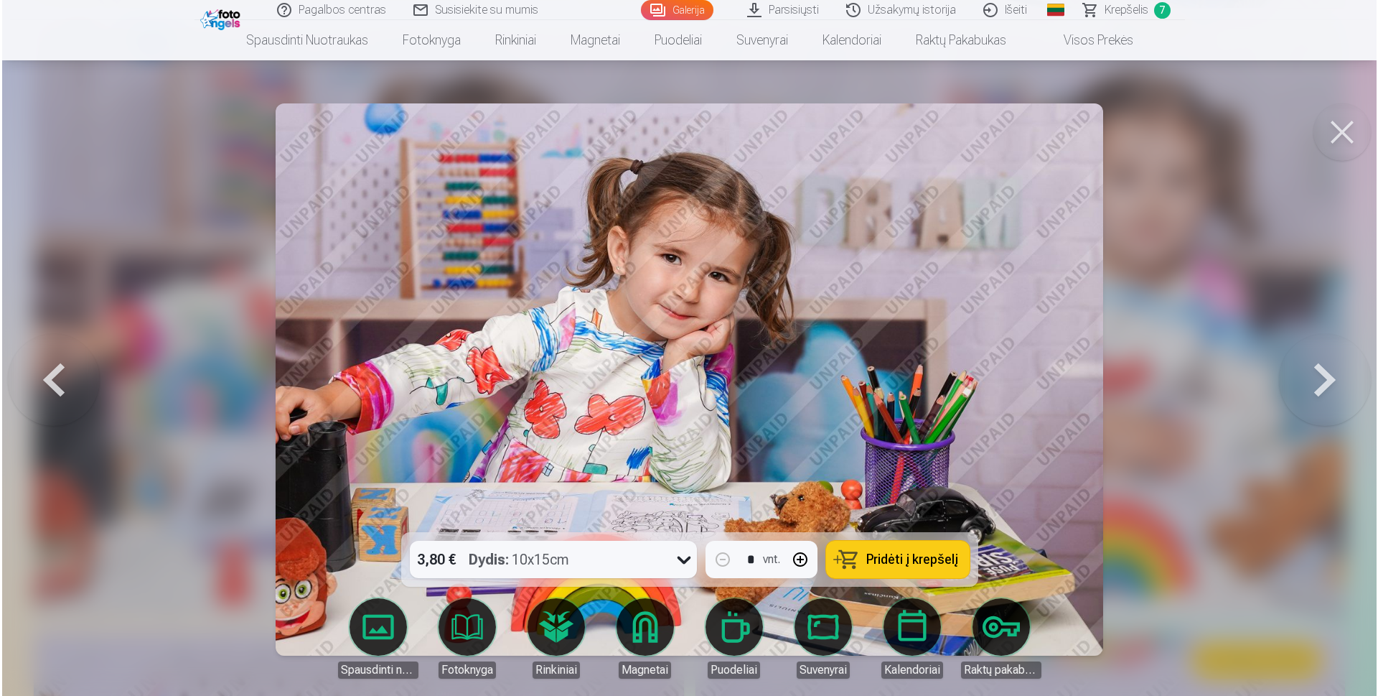
scroll to position [6251, 0]
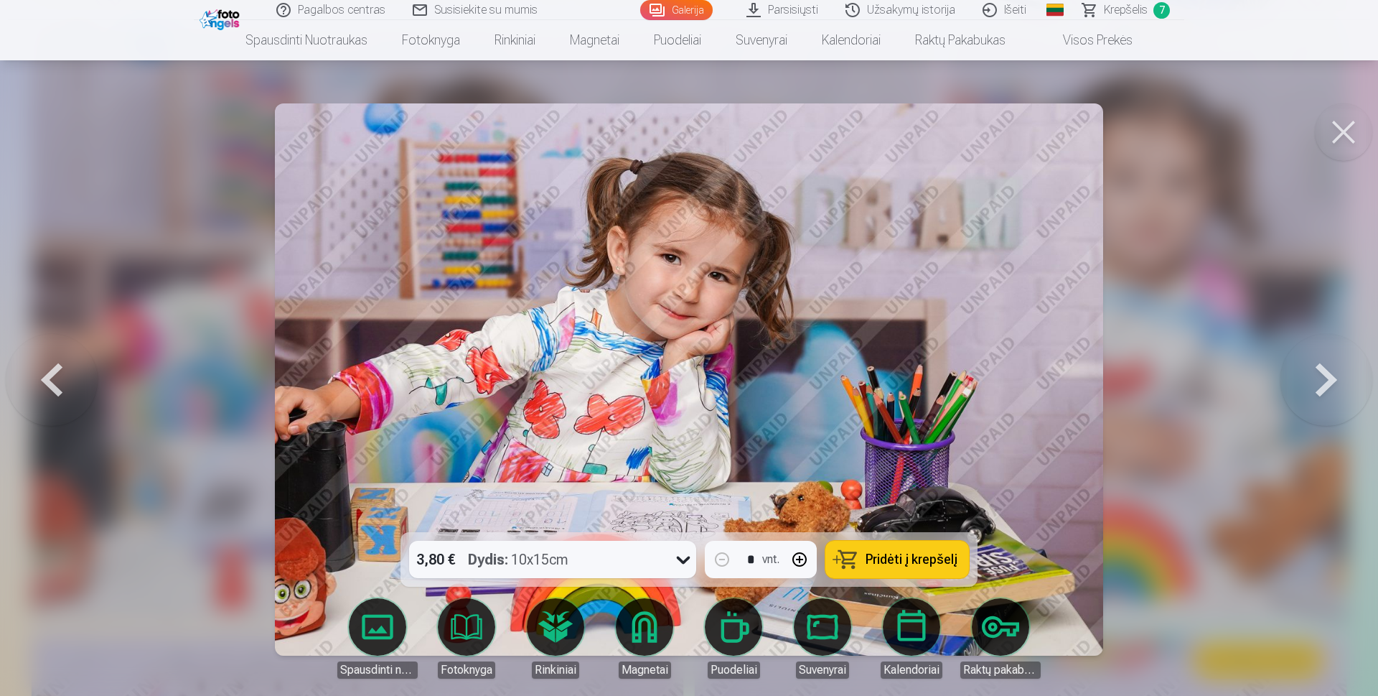
click at [927, 553] on span "Pridėti į krepšelį" at bounding box center [912, 559] width 92 height 13
click at [1329, 134] on button at bounding box center [1343, 131] width 57 height 57
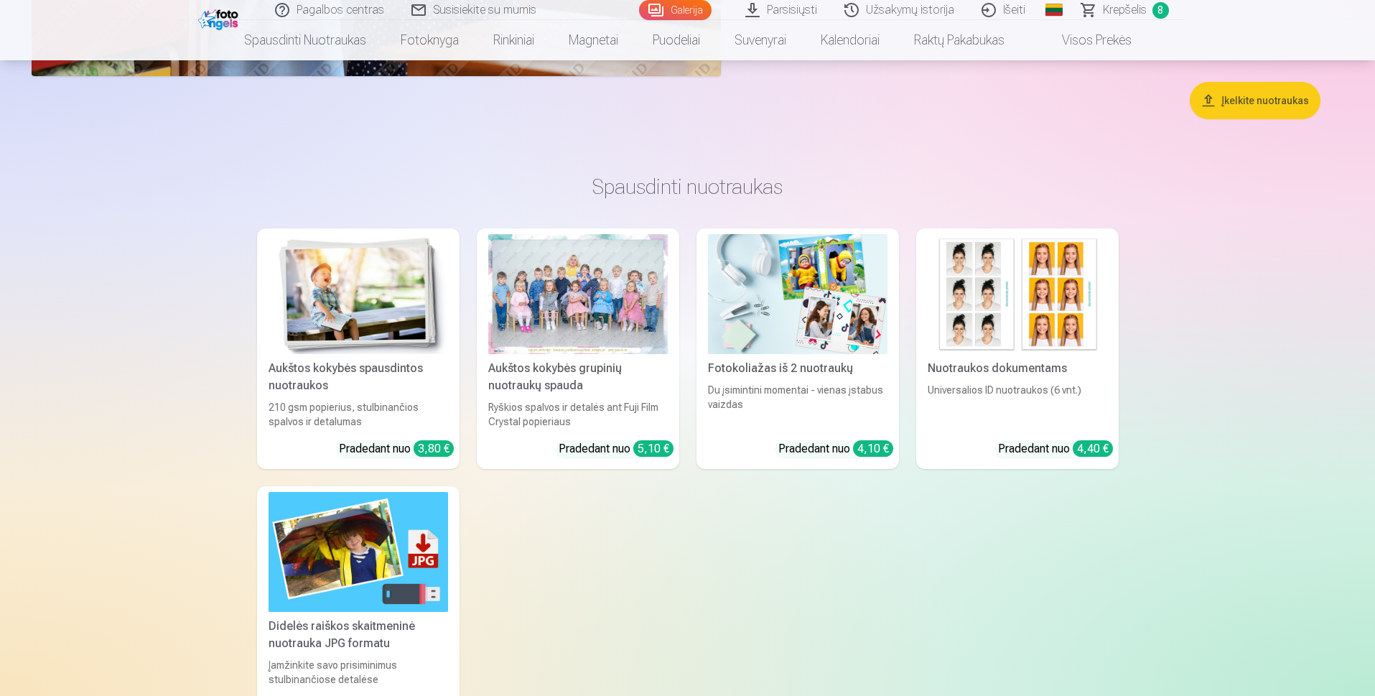
scroll to position [8246, 0]
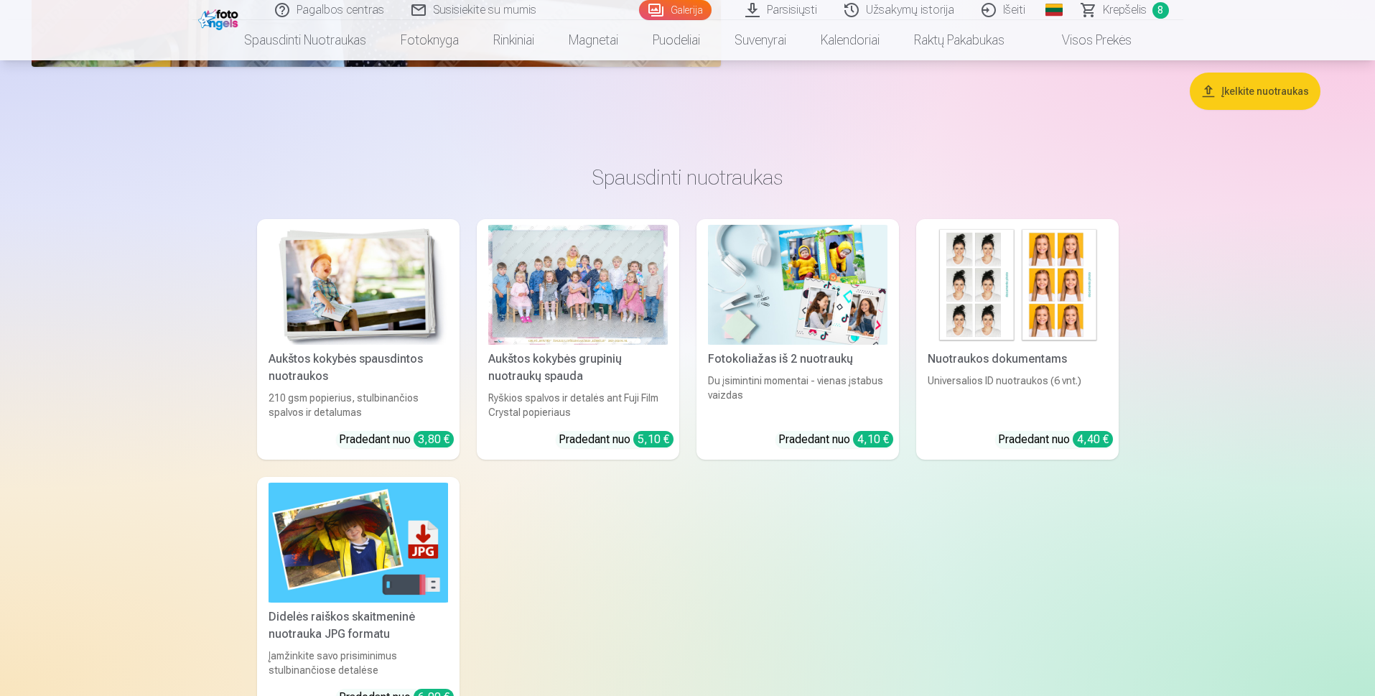
click at [1145, 14] on span "Krepšelis" at bounding box center [1125, 9] width 44 height 17
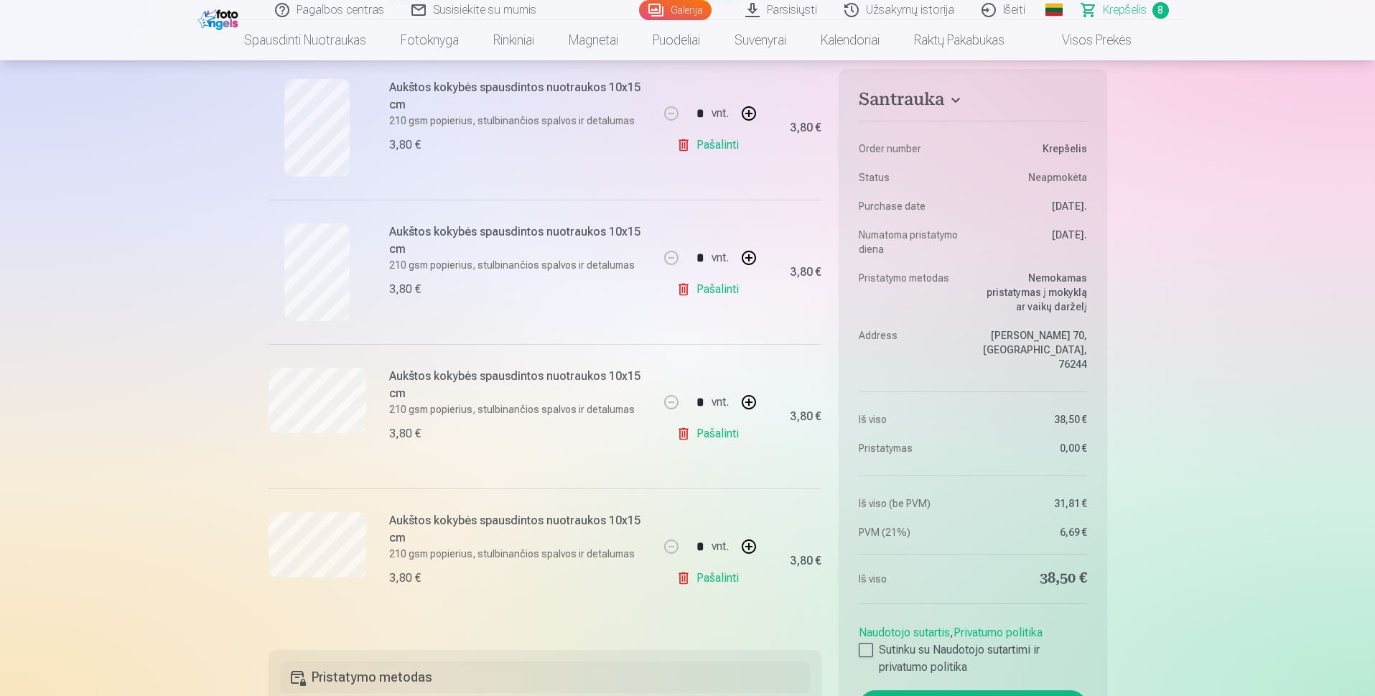
scroll to position [790, 0]
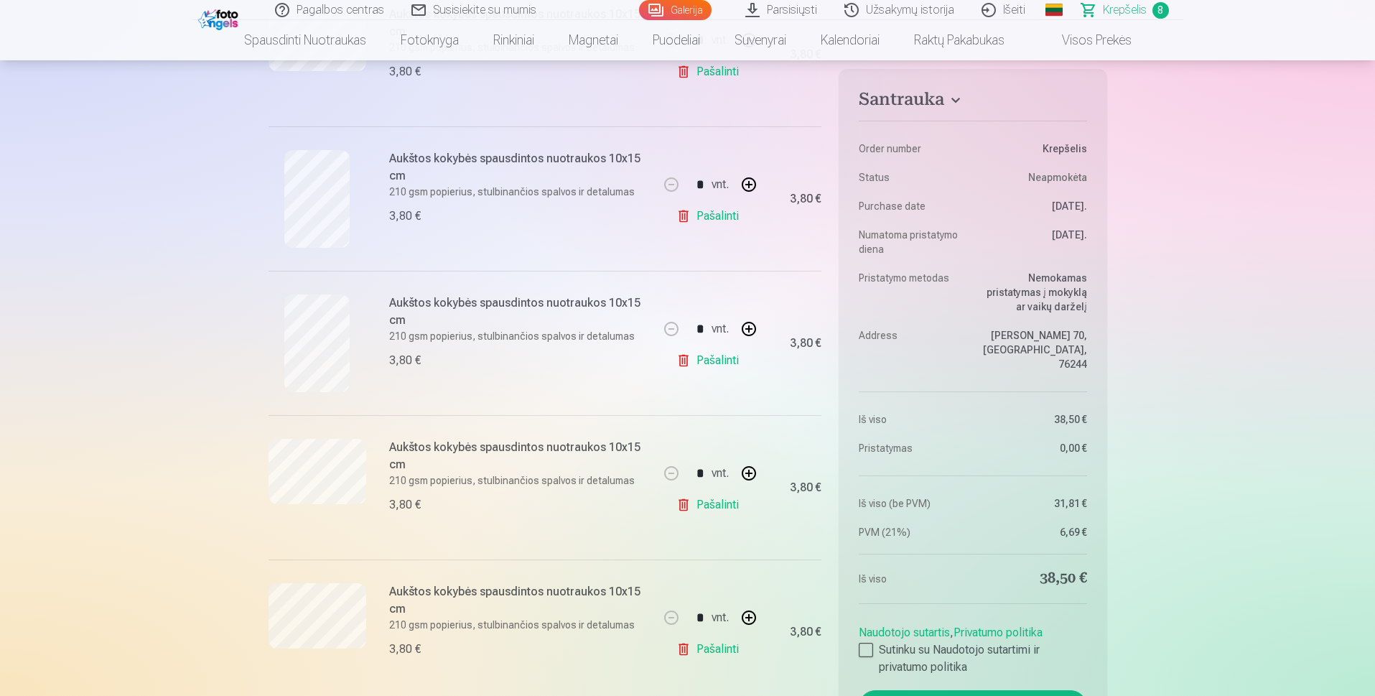
click at [752, 184] on button "button" at bounding box center [748, 184] width 34 height 34
click at [714, 217] on link "Pašalinti" at bounding box center [710, 216] width 68 height 29
type input "*"
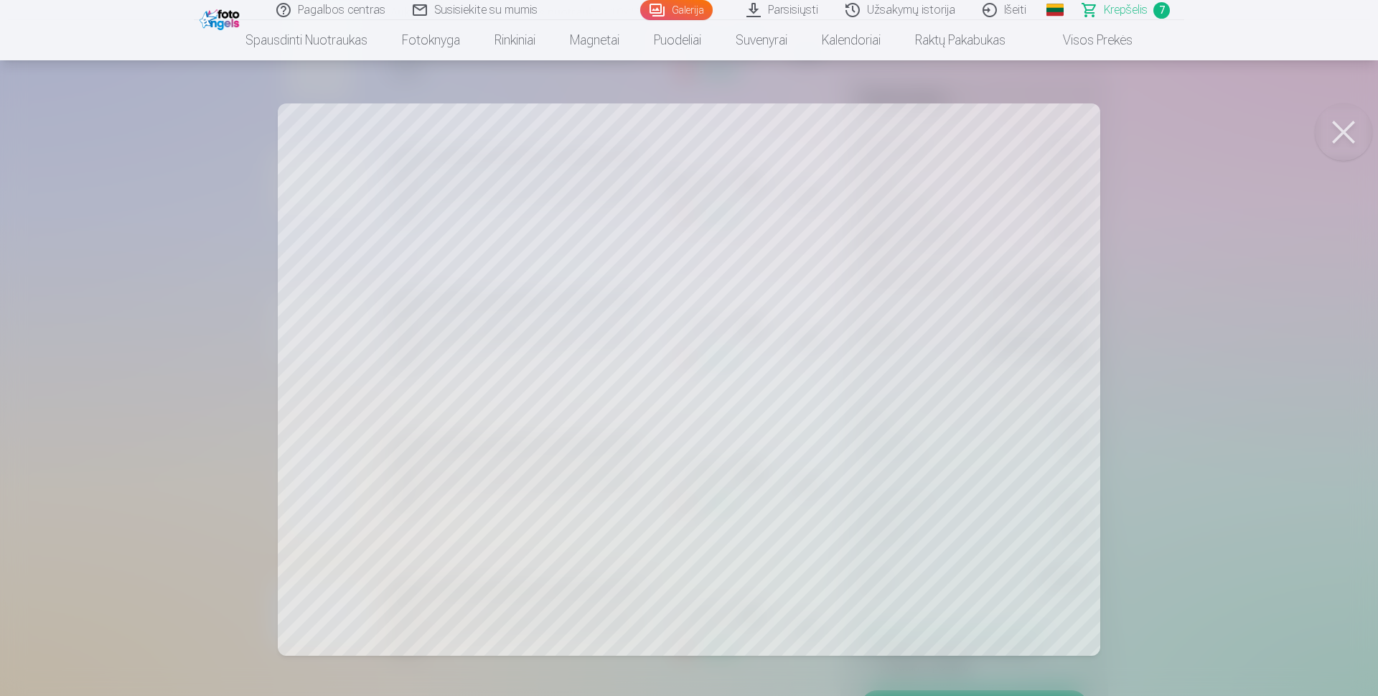
click at [1344, 134] on button at bounding box center [1343, 131] width 57 height 57
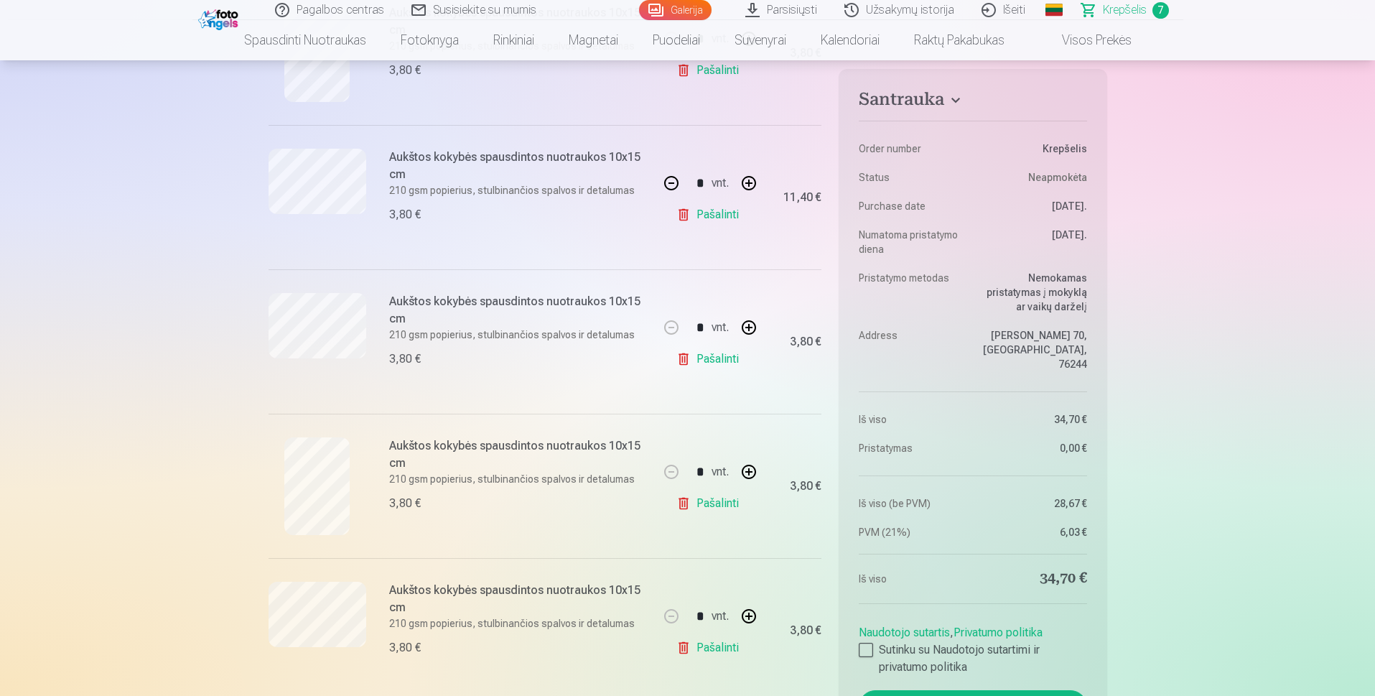
scroll to position [861, 0]
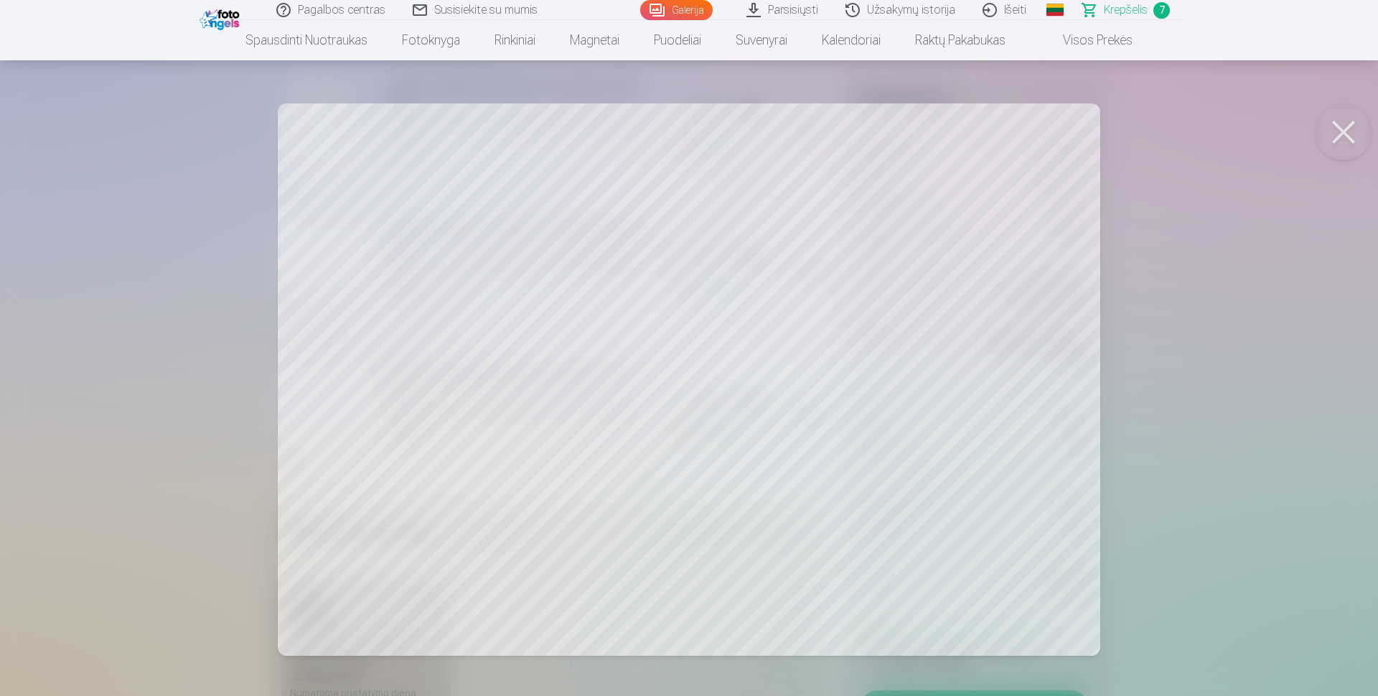
click at [1354, 146] on button at bounding box center [1343, 131] width 57 height 57
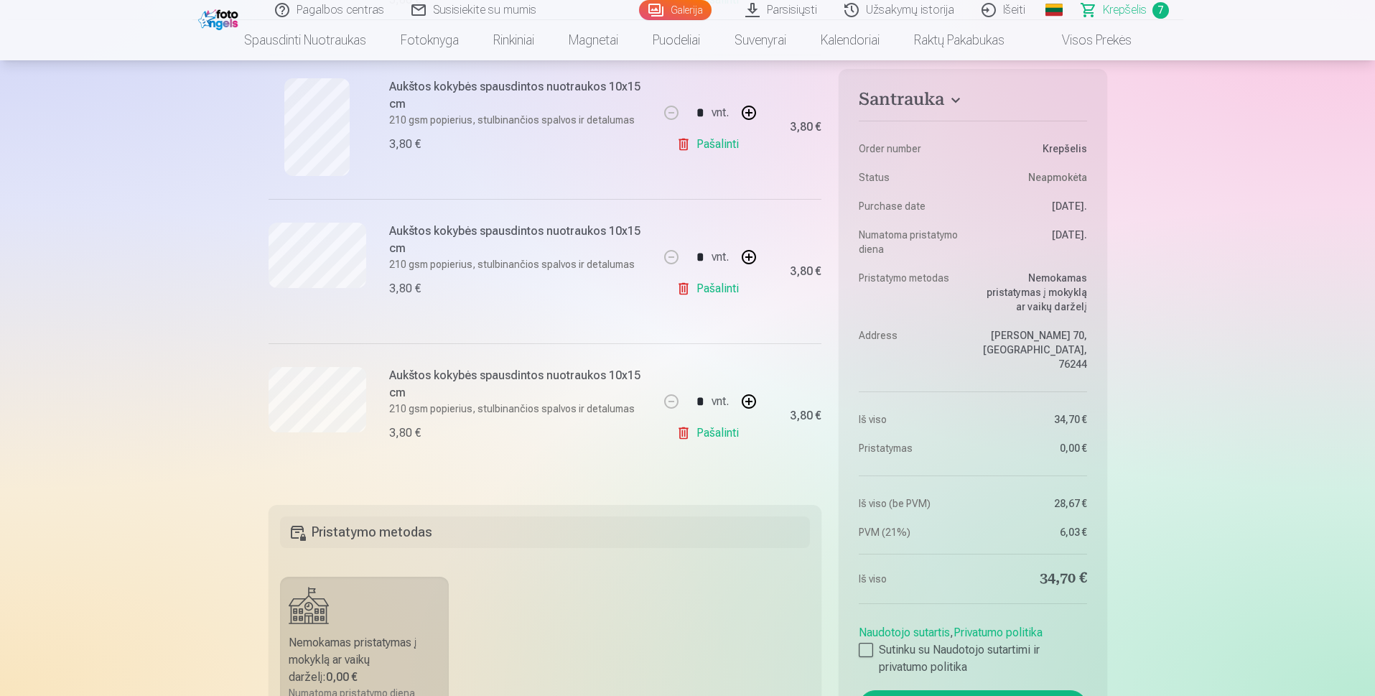
click at [749, 398] on button "button" at bounding box center [748, 401] width 34 height 34
click at [749, 397] on button "button" at bounding box center [748, 401] width 34 height 34
type input "*"
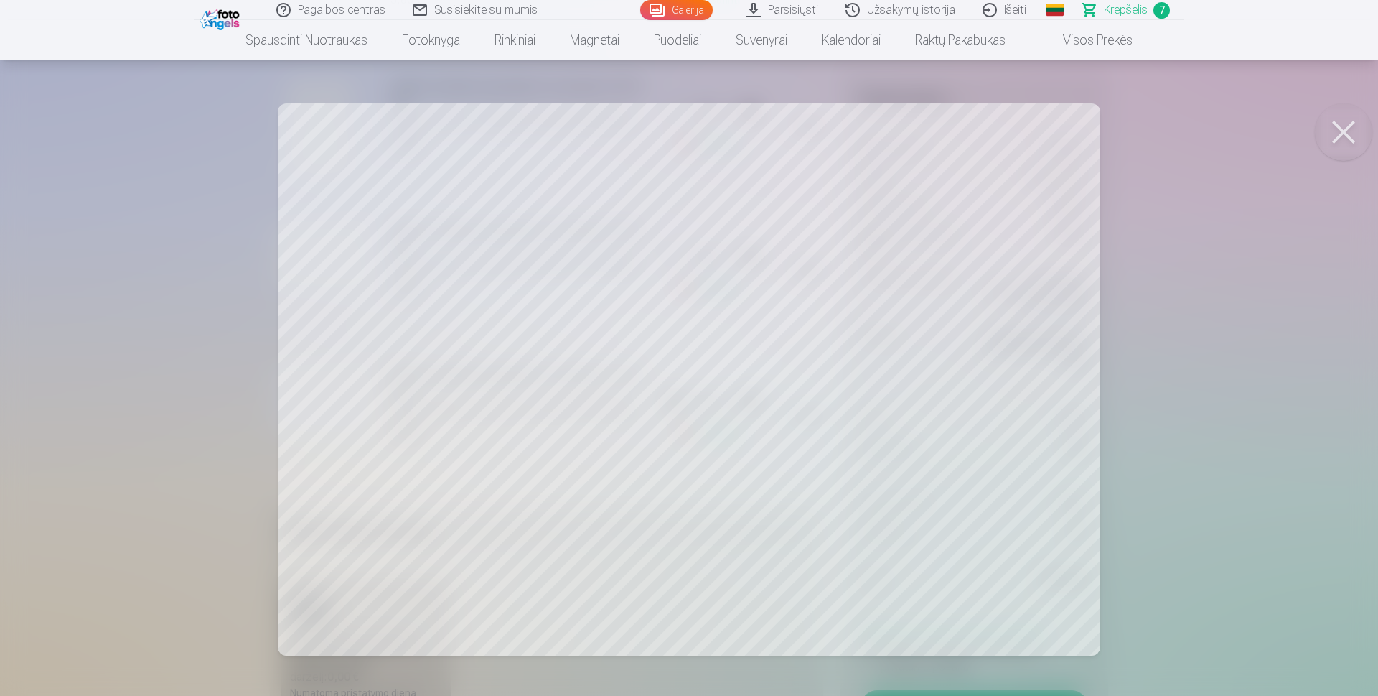
click at [1332, 128] on button at bounding box center [1343, 131] width 57 height 57
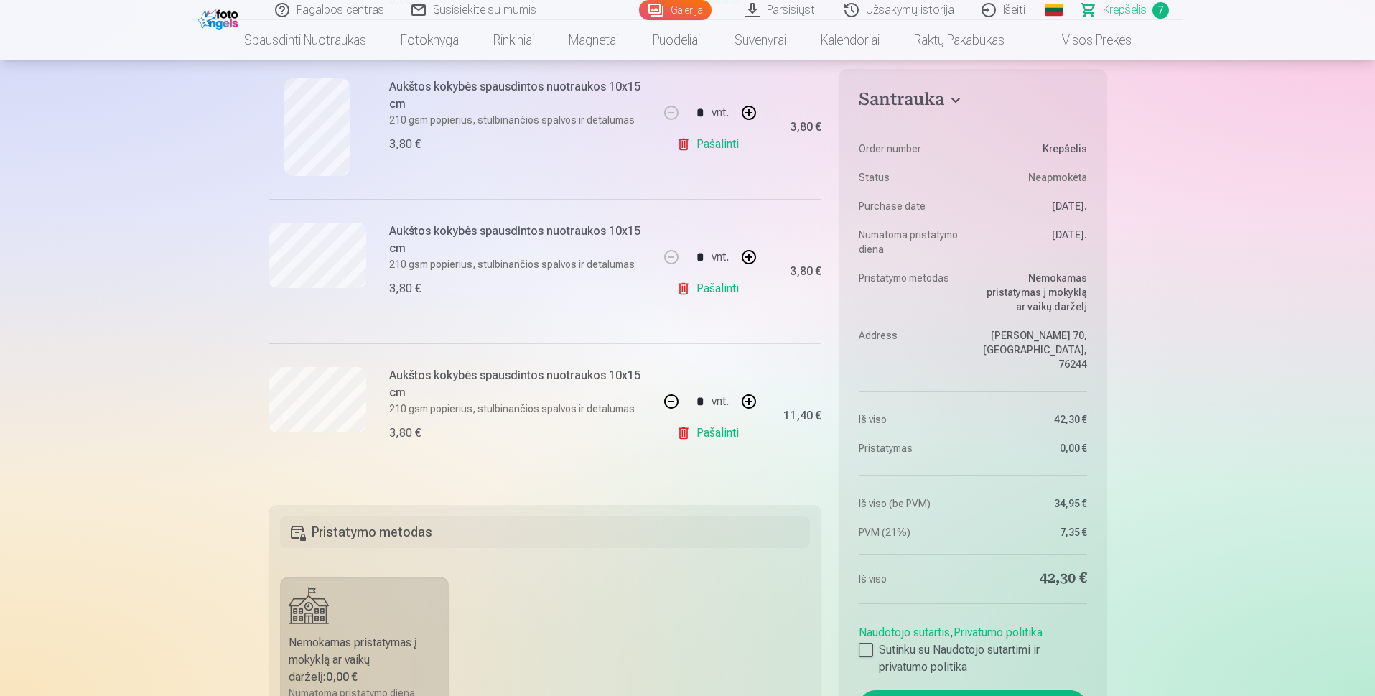
click at [685, 285] on link "Pašalinti" at bounding box center [710, 288] width 68 height 29
type input "*"
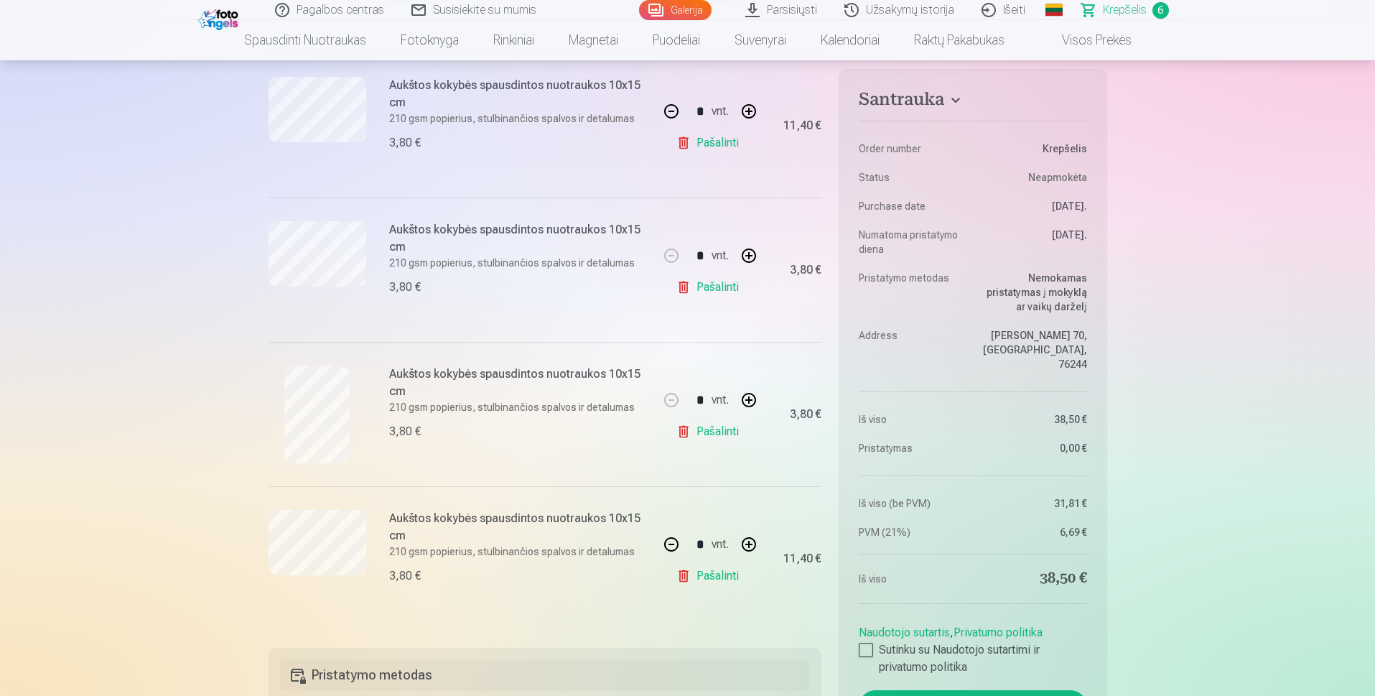
scroll to position [431, 0]
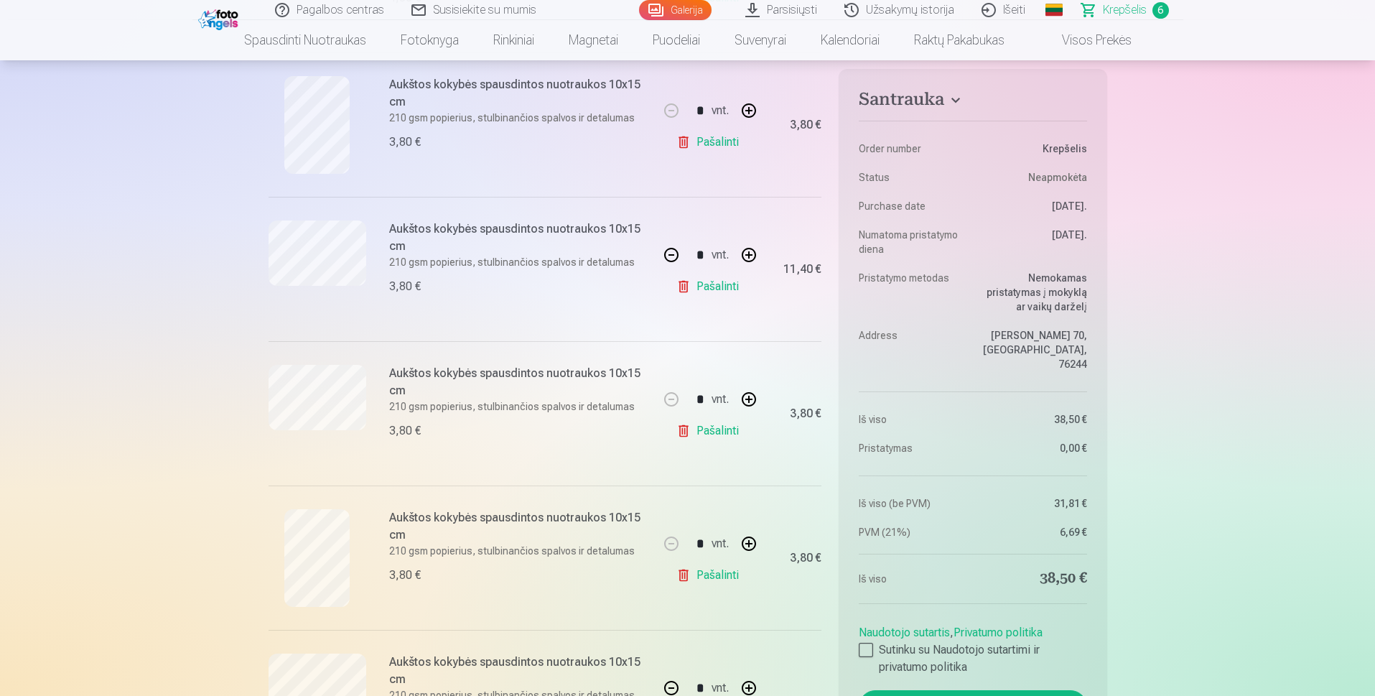
click at [731, 282] on link "Pašalinti" at bounding box center [710, 286] width 68 height 29
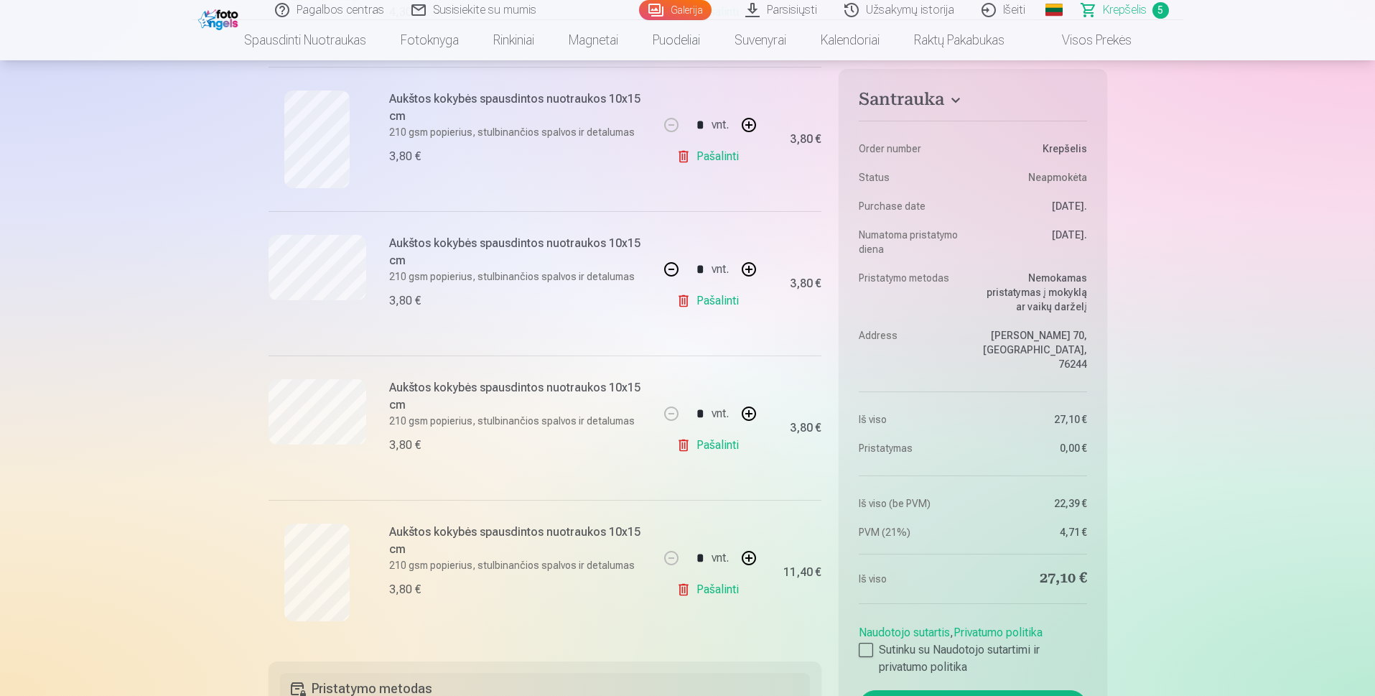
type input "*"
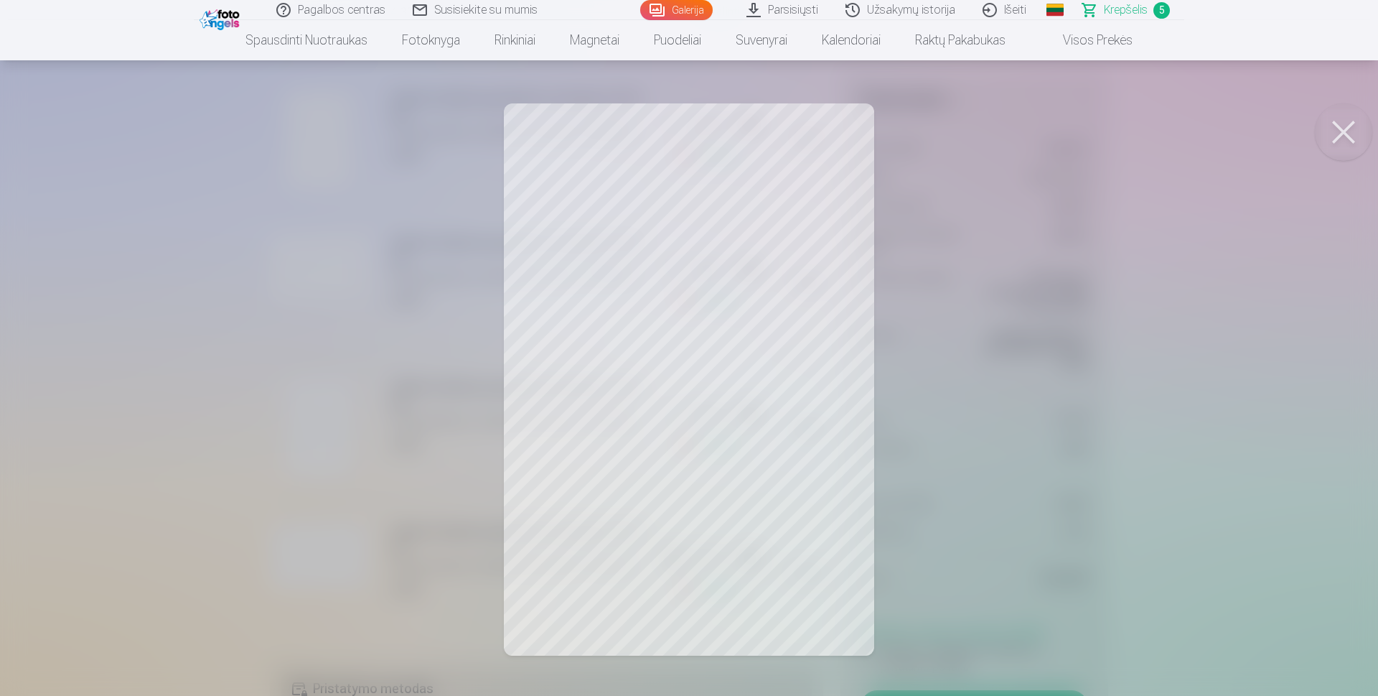
click at [1340, 138] on button at bounding box center [1343, 131] width 57 height 57
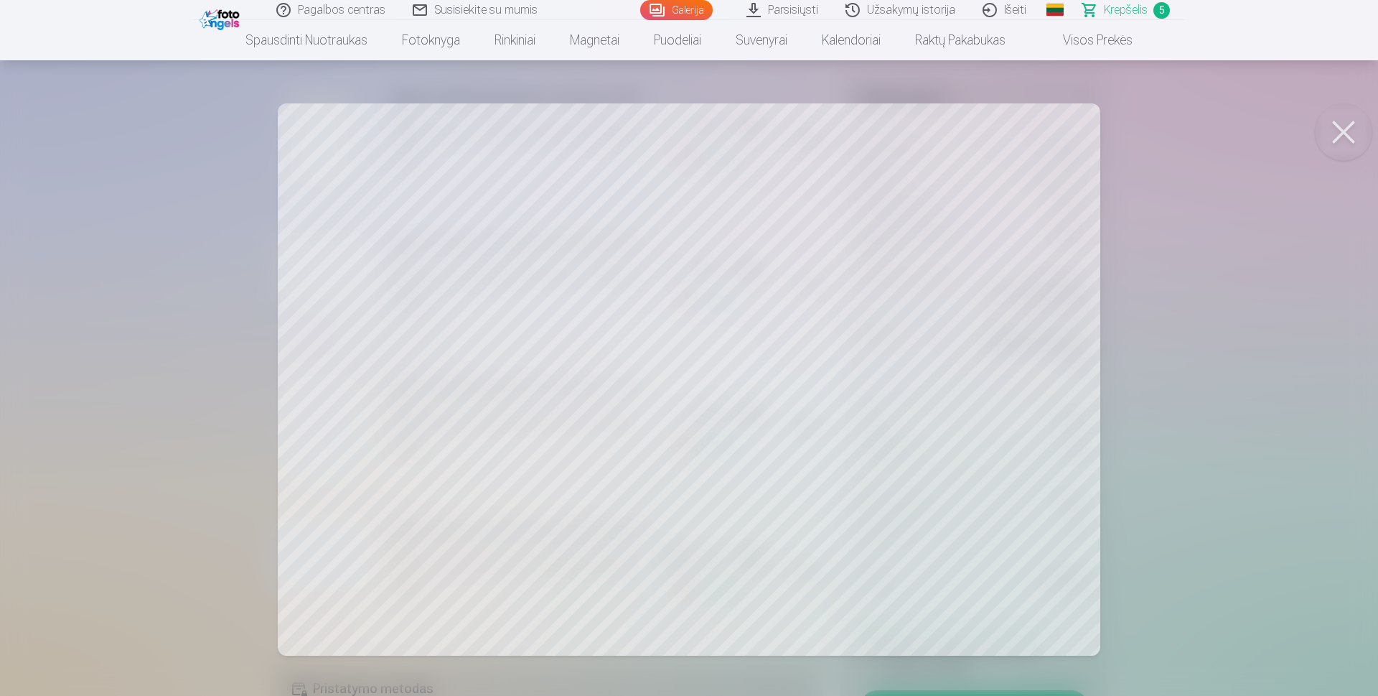
click at [1353, 134] on button at bounding box center [1343, 131] width 57 height 57
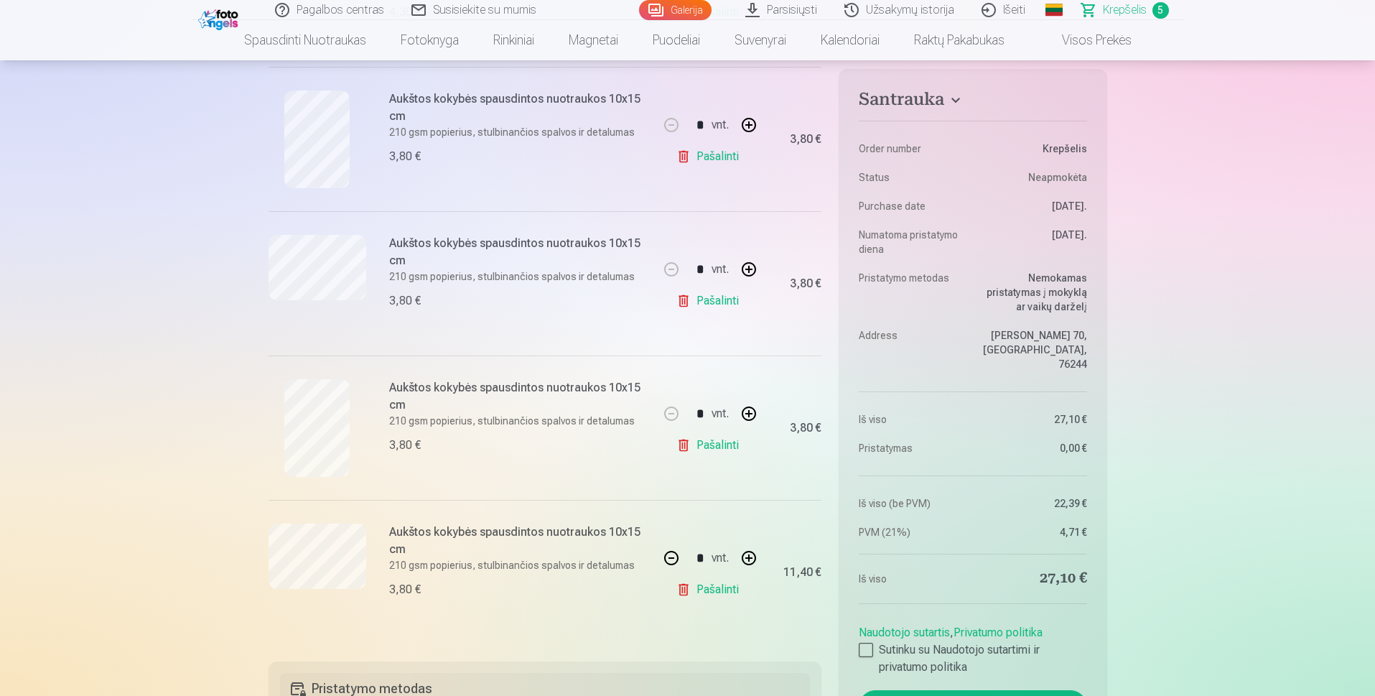
scroll to position [287, 0]
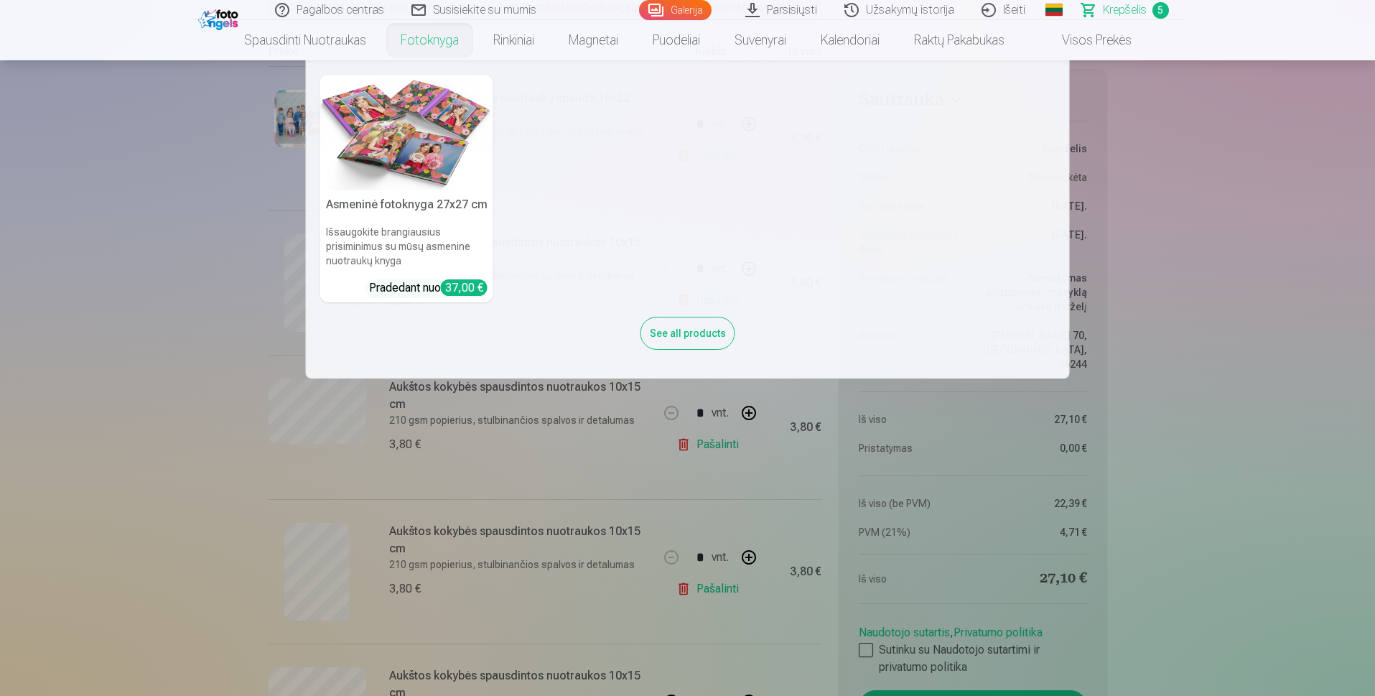
click at [407, 40] on link "Fotoknyga" at bounding box center [429, 40] width 93 height 40
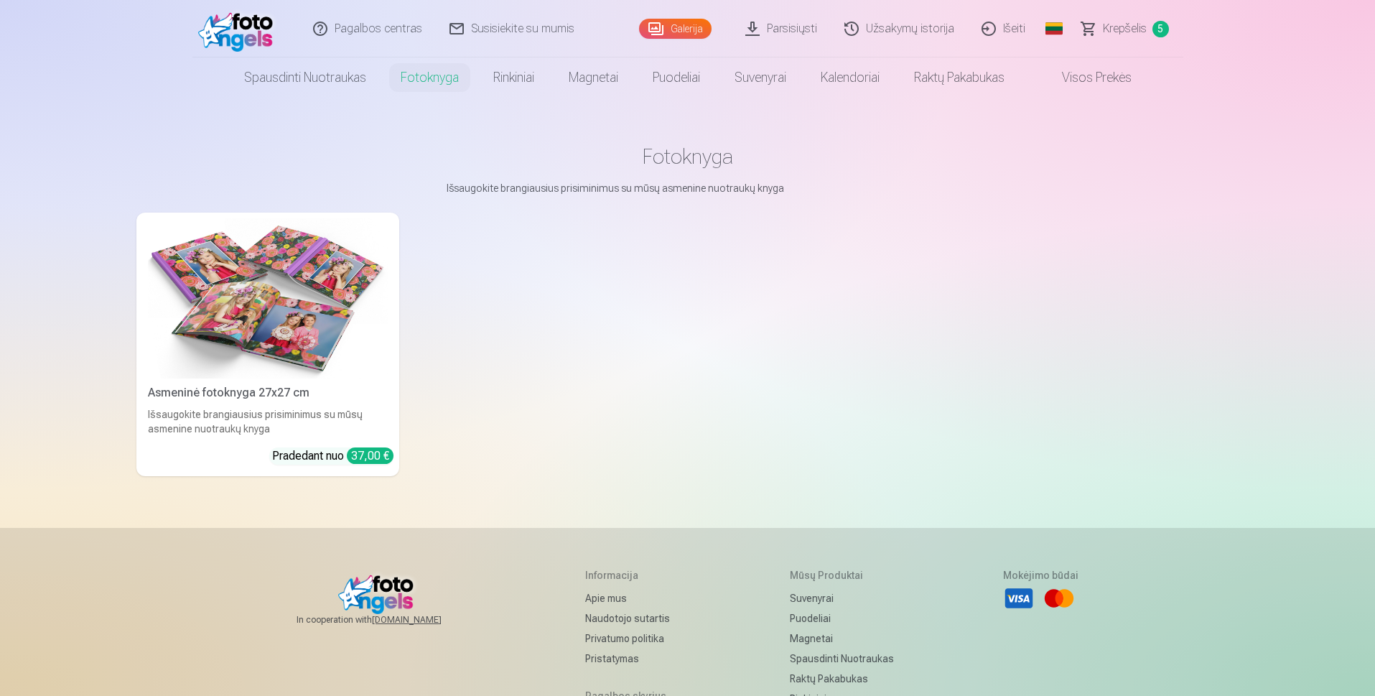
click at [671, 26] on link "Galerija" at bounding box center [675, 29] width 72 height 20
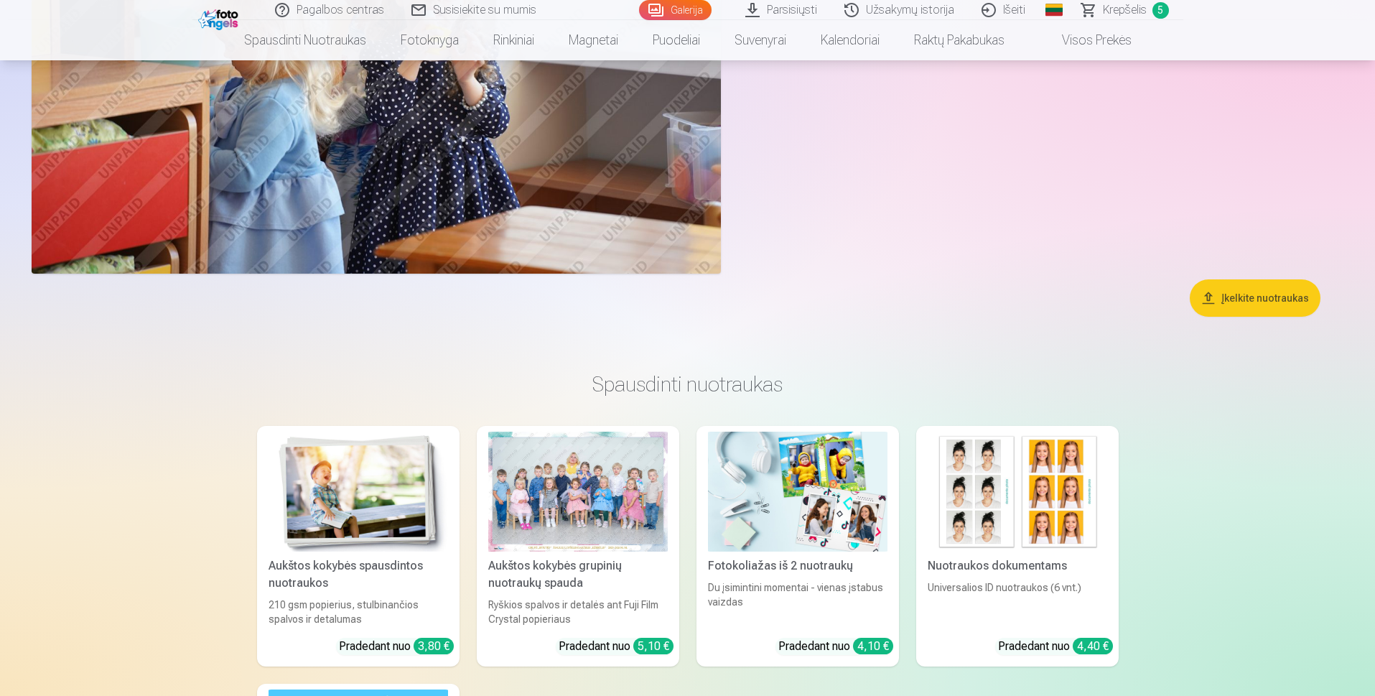
scroll to position [7752, 0]
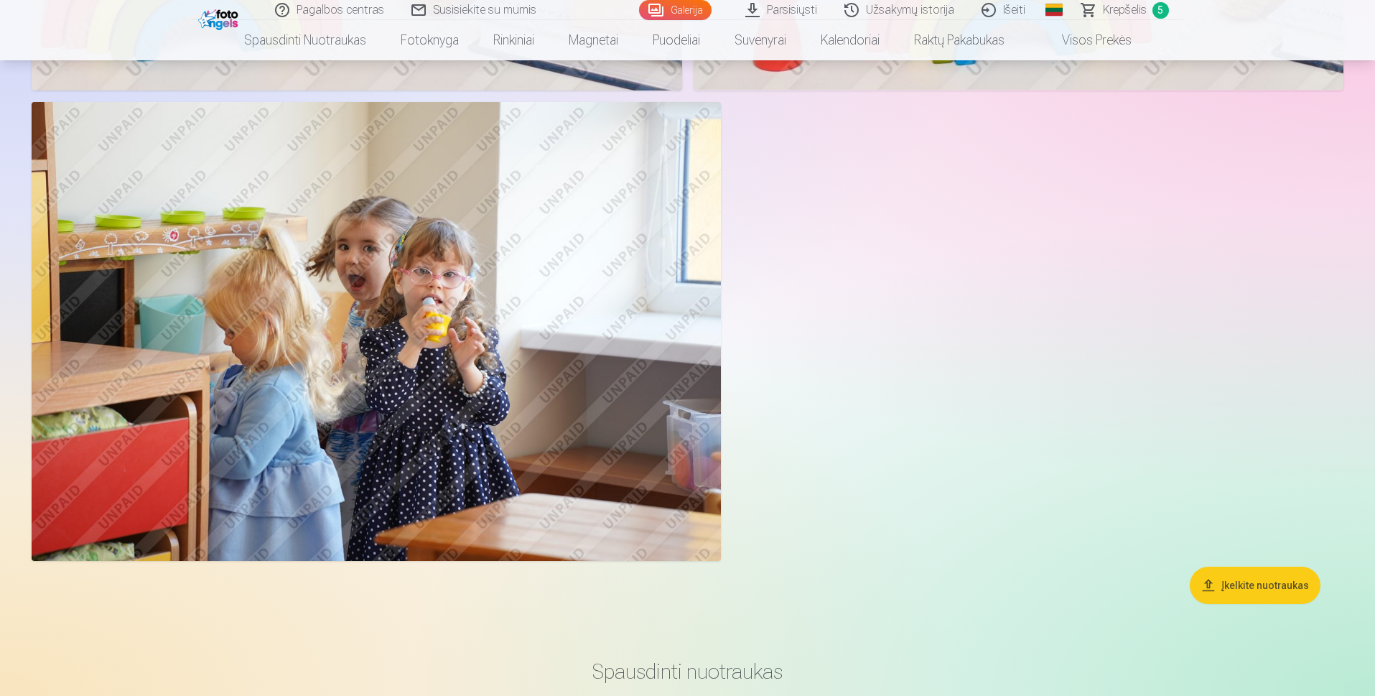
click at [1123, 10] on span "Krepšelis" at bounding box center [1125, 9] width 44 height 17
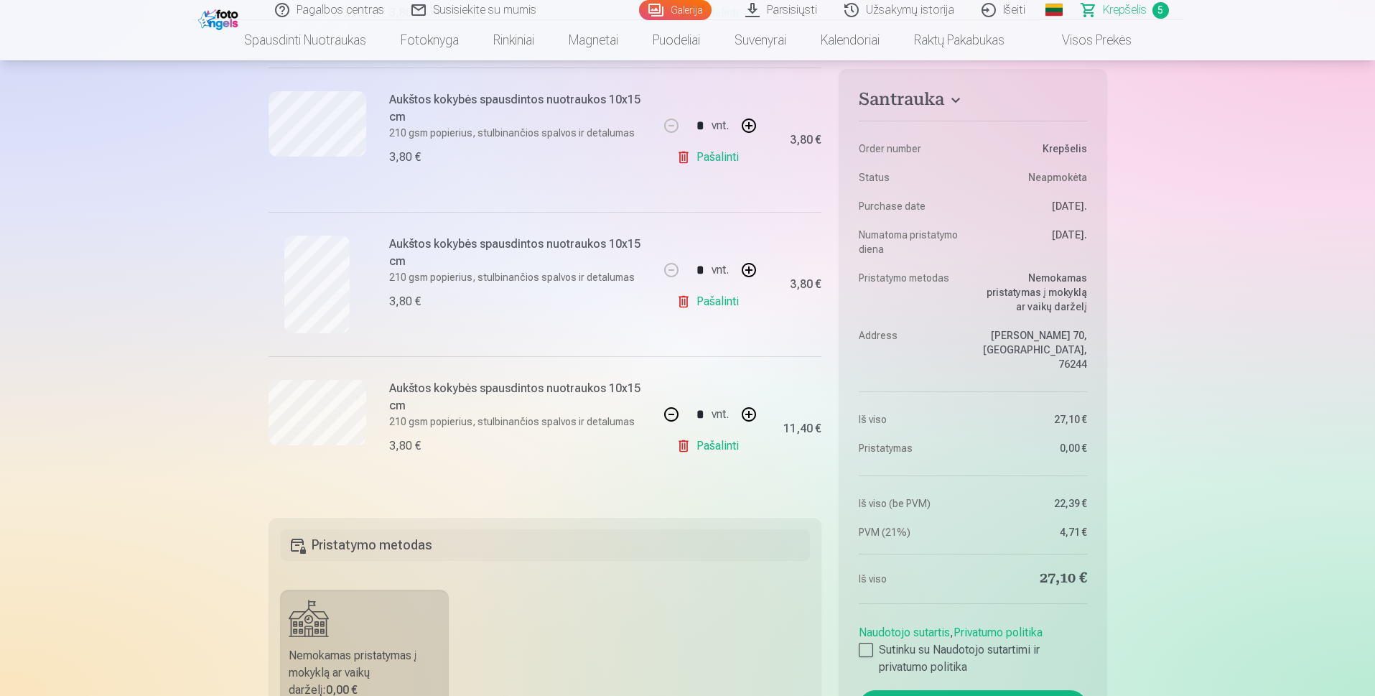
scroll to position [790, 0]
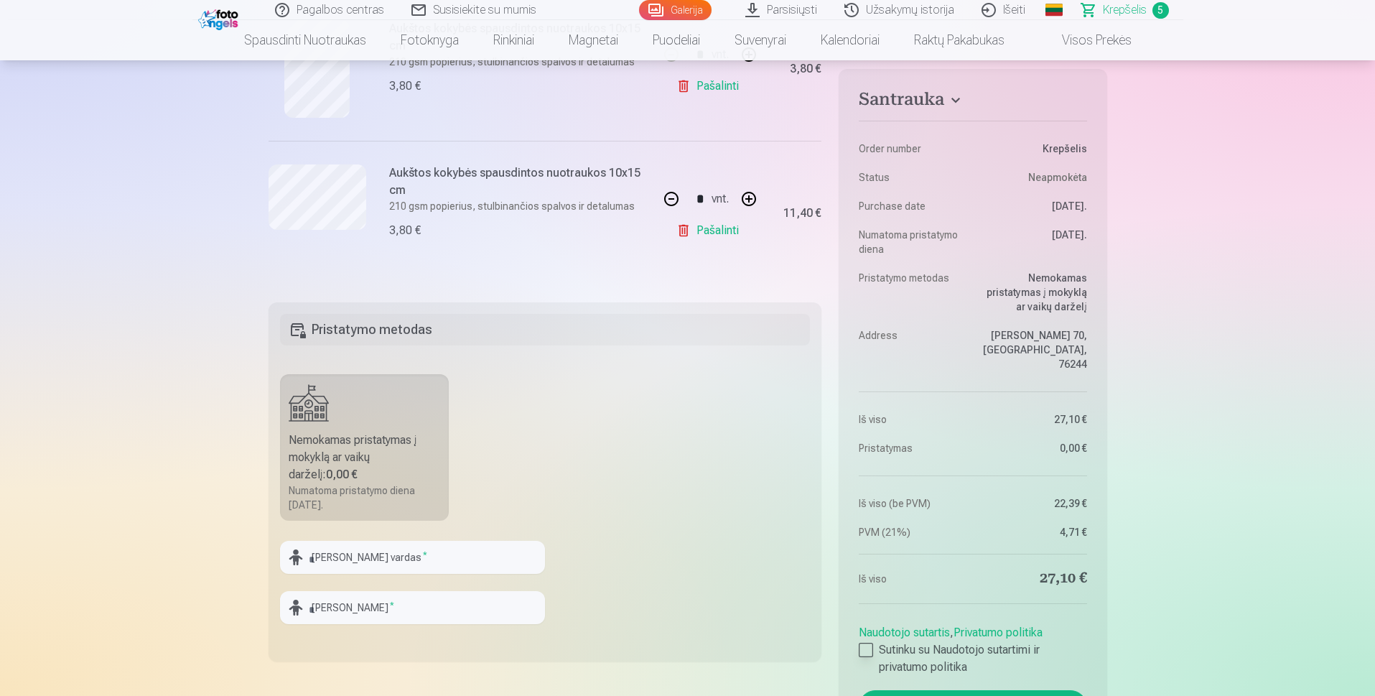
click at [862, 642] on div at bounding box center [865, 649] width 14 height 14
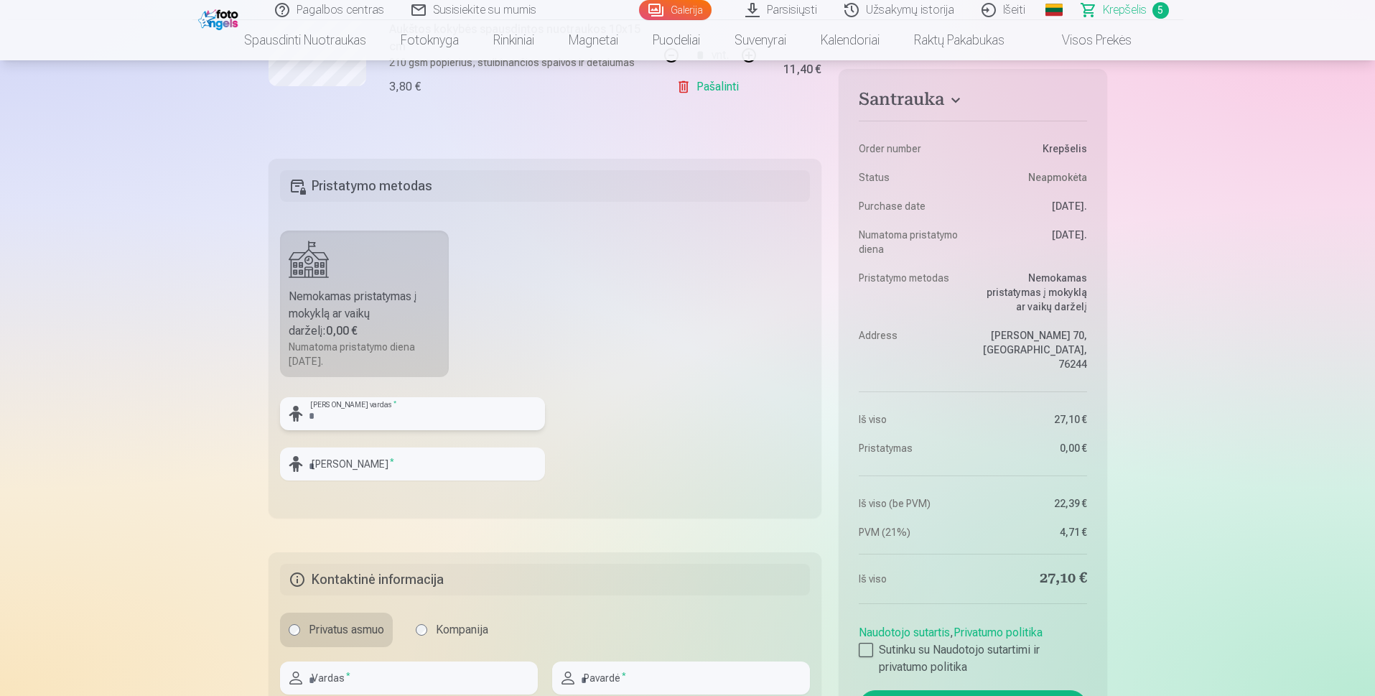
click at [393, 421] on input "text" at bounding box center [412, 413] width 265 height 33
type input "********"
click at [455, 464] on input "text" at bounding box center [412, 463] width 265 height 33
type input "**********"
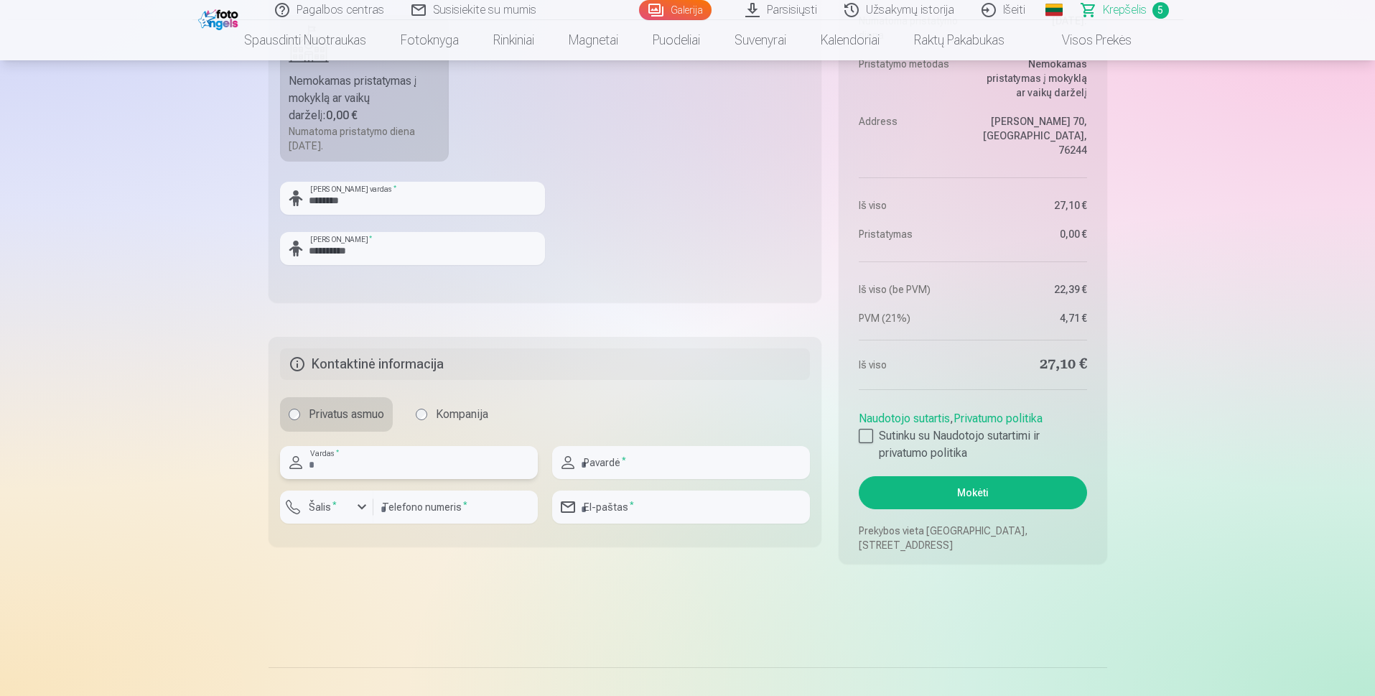
click at [426, 472] on input "text" at bounding box center [409, 462] width 258 height 33
type input "**********"
type input "*********"
type input "**********"
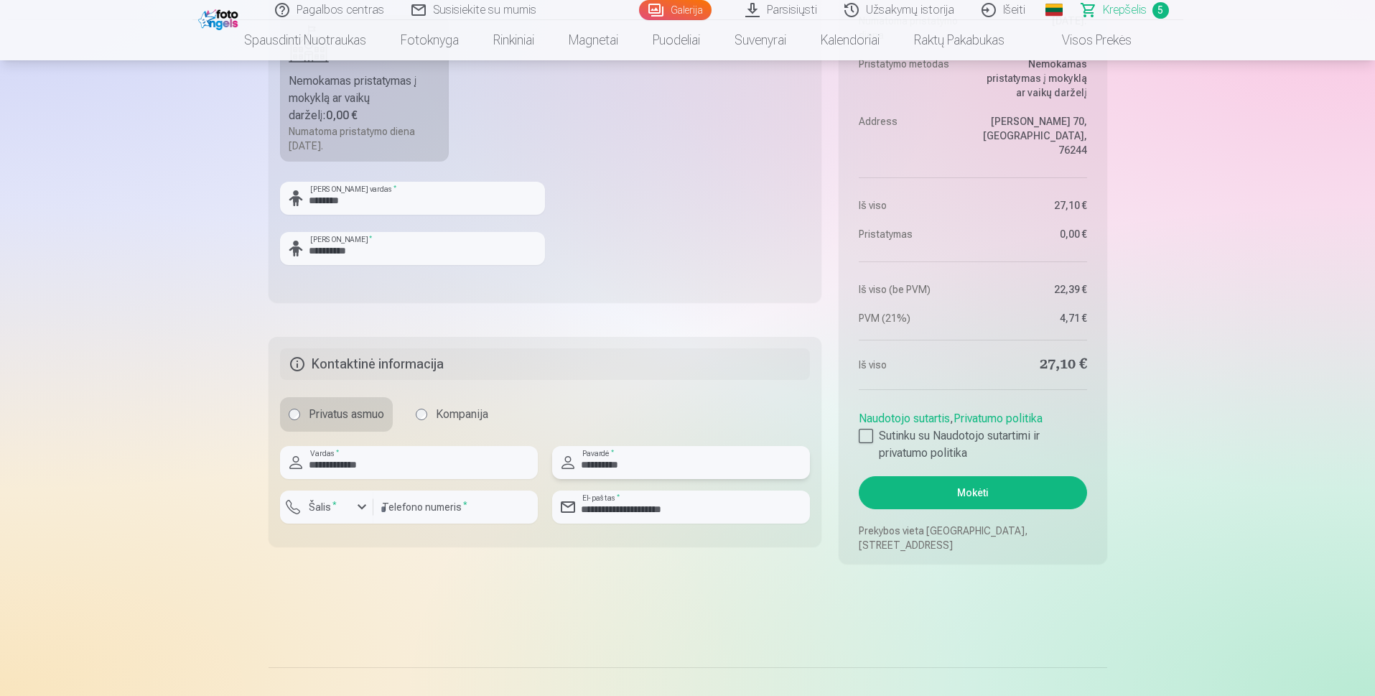
drag, startPoint x: 635, startPoint y: 467, endPoint x: 551, endPoint y: 467, distance: 84.0
click at [552, 467] on input "**********" at bounding box center [681, 462] width 258 height 33
type input "******"
click at [384, 512] on input "*********" at bounding box center [455, 506] width 164 height 33
type input "*********"
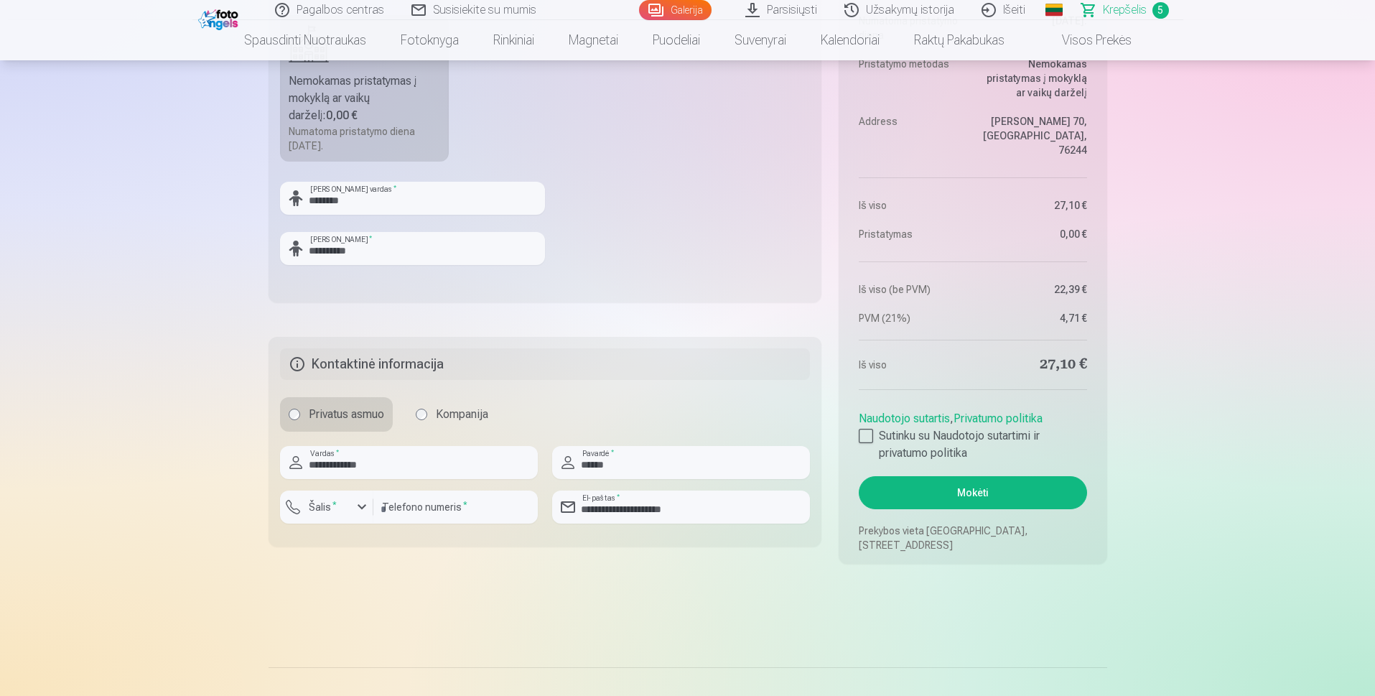
click at [387, 462] on input "**********" at bounding box center [409, 462] width 258 height 33
type input "******"
click at [988, 497] on button "Mokėti" at bounding box center [972, 492] width 228 height 33
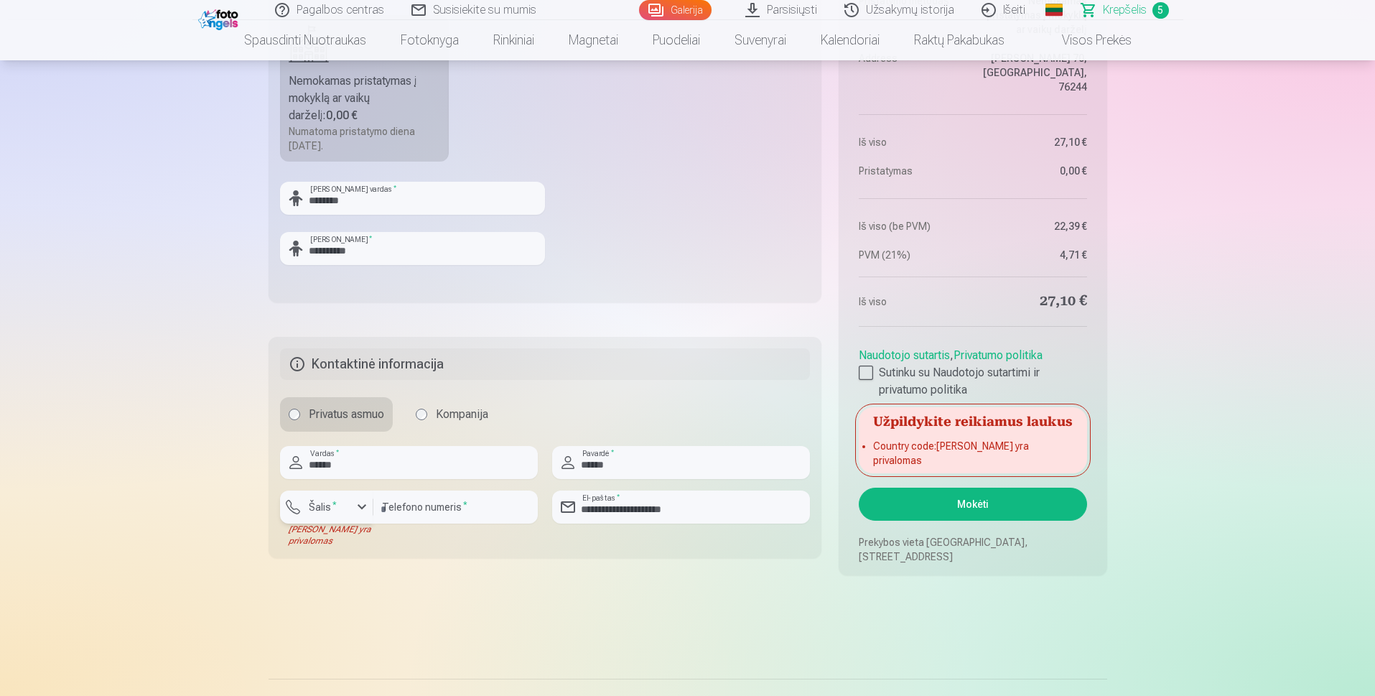
click at [299, 502] on button "Šalis *" at bounding box center [326, 506] width 93 height 33
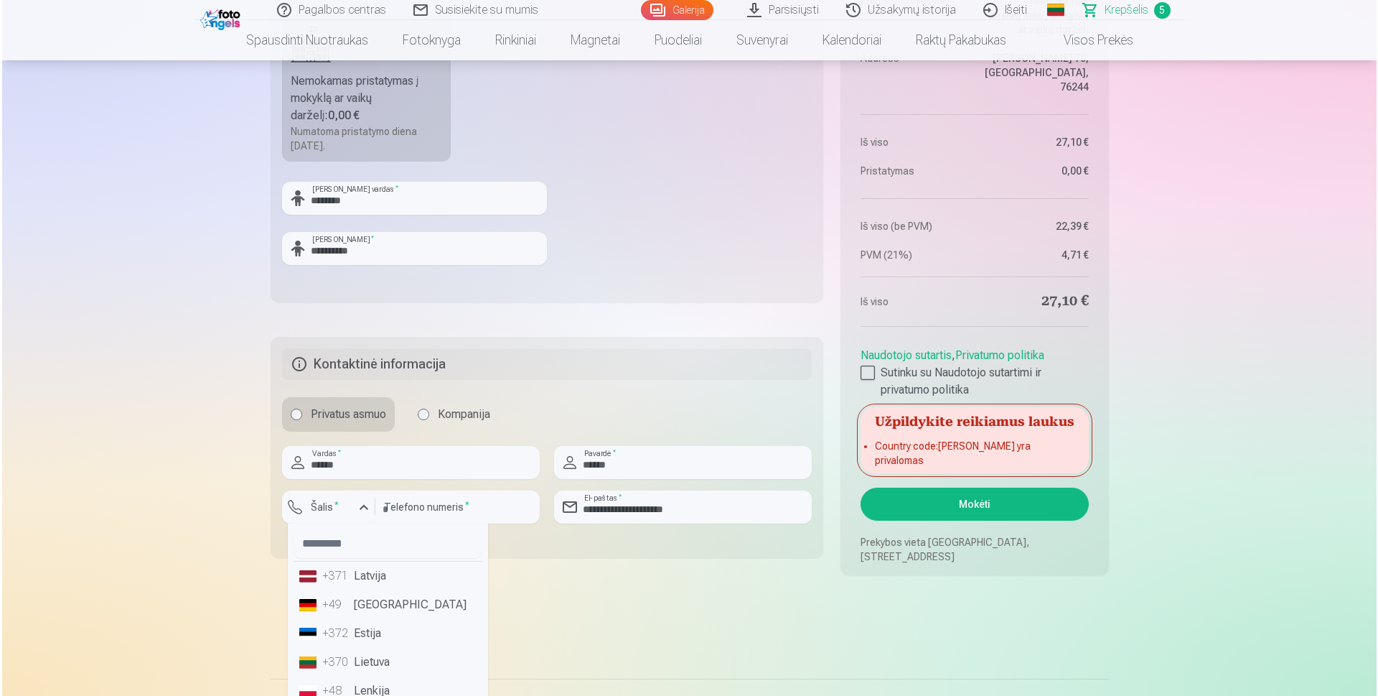
scroll to position [72, 0]
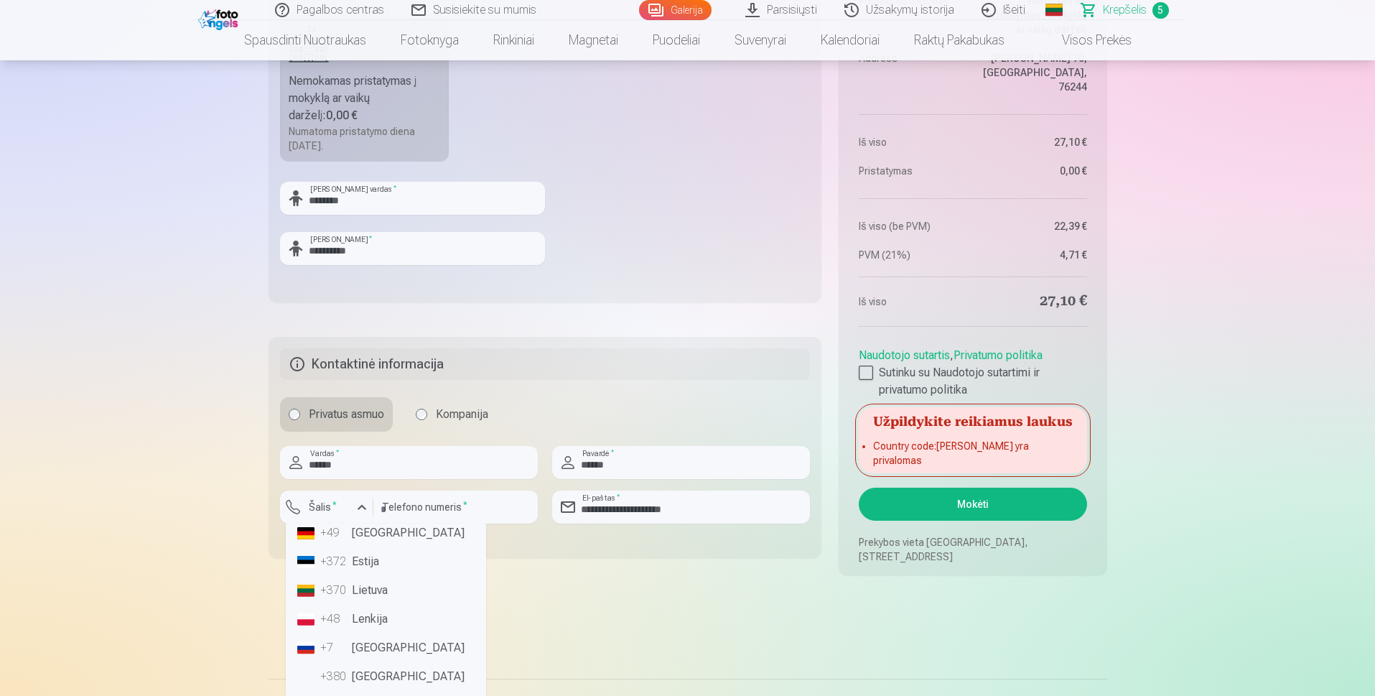
click at [370, 587] on li "+370 Lietuva" at bounding box center [385, 590] width 189 height 29
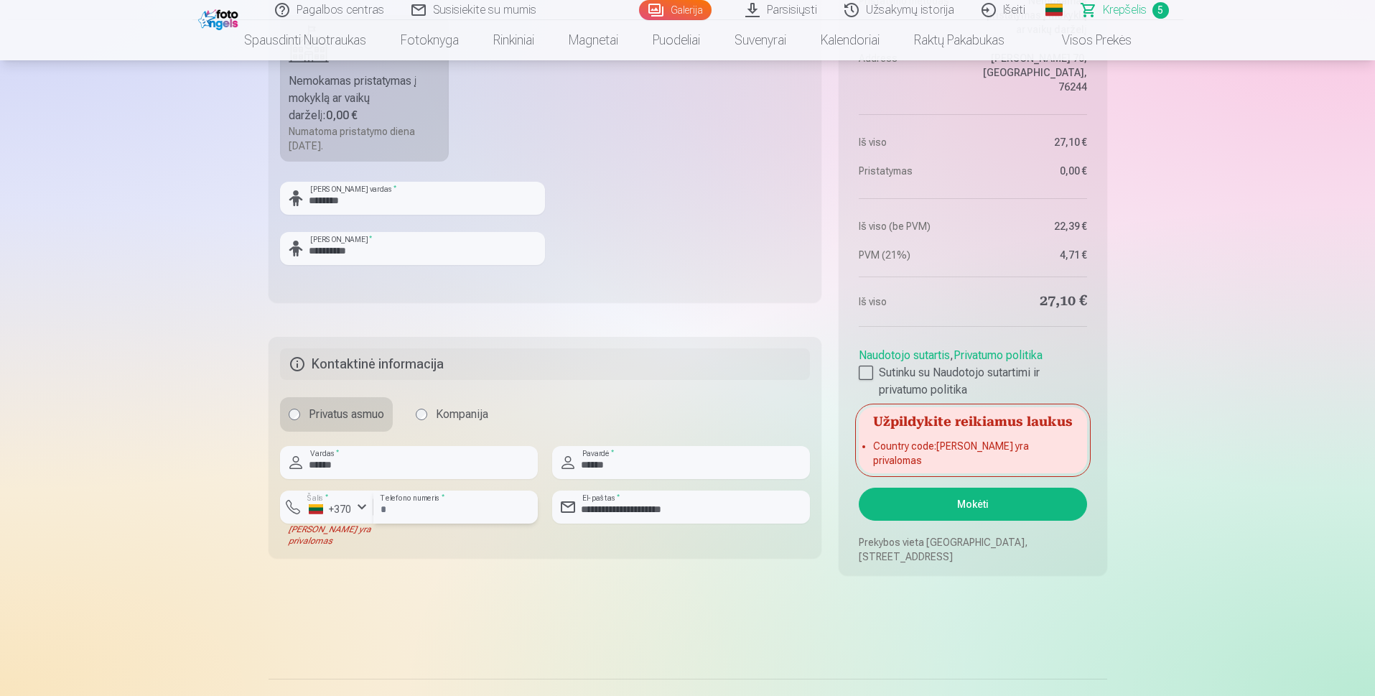
click at [384, 510] on input "*********" at bounding box center [455, 506] width 164 height 33
type input "********"
click at [974, 511] on button "Mokėti" at bounding box center [972, 503] width 228 height 33
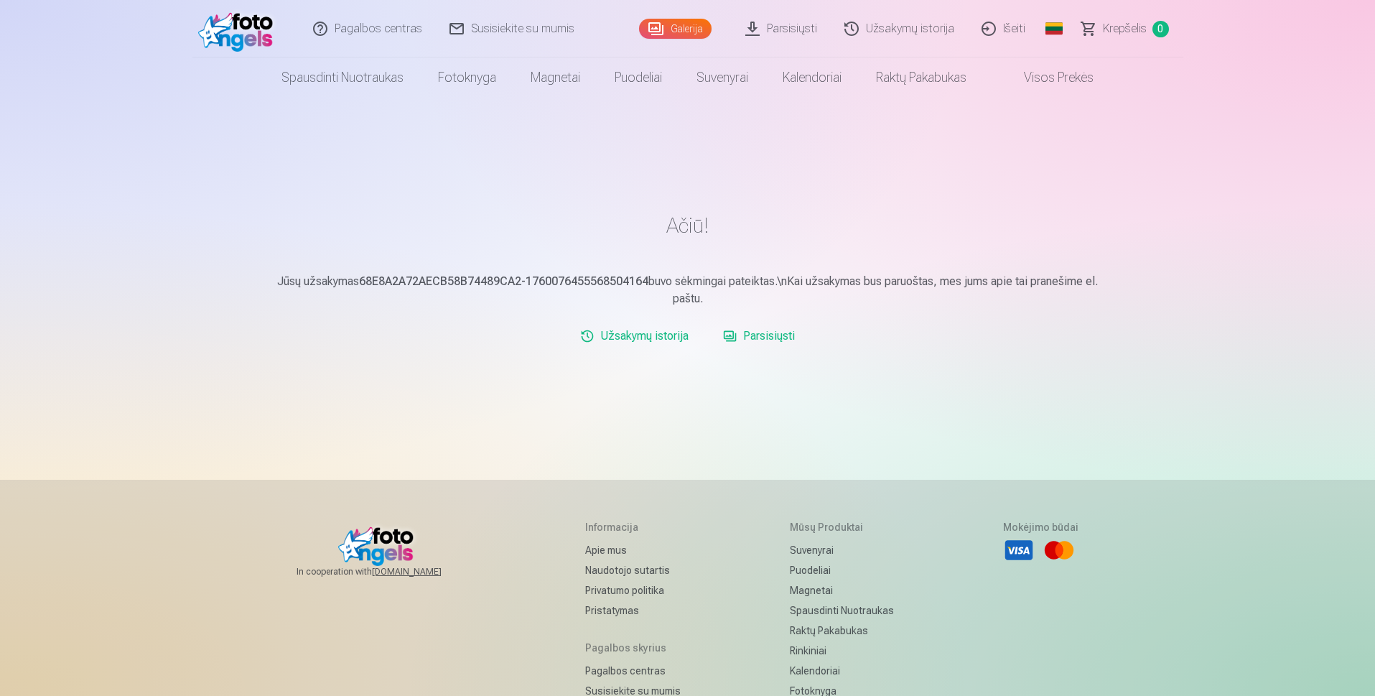
click at [759, 333] on link "Parsisiųsti" at bounding box center [758, 336] width 83 height 29
